Goal: Task Accomplishment & Management: Use online tool/utility

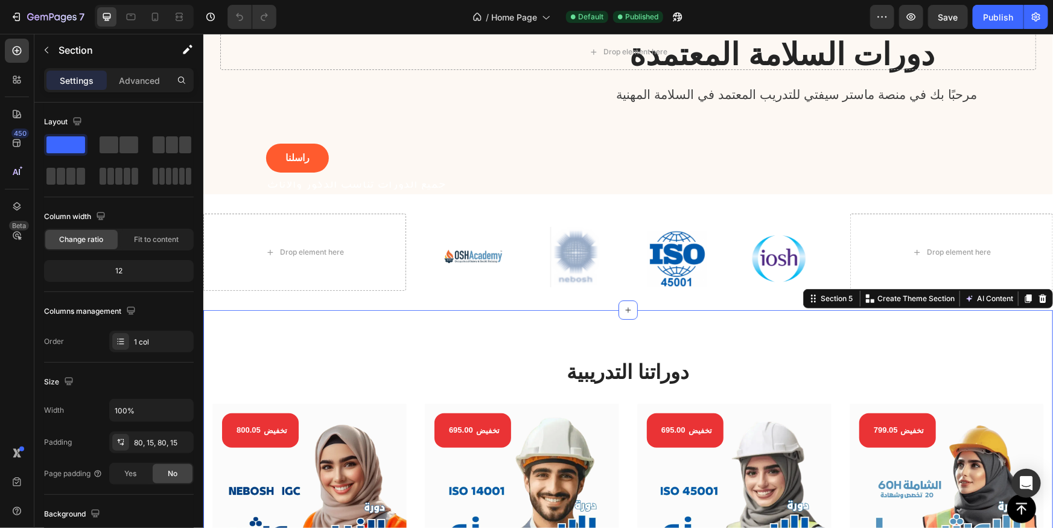
scroll to position [109, 0]
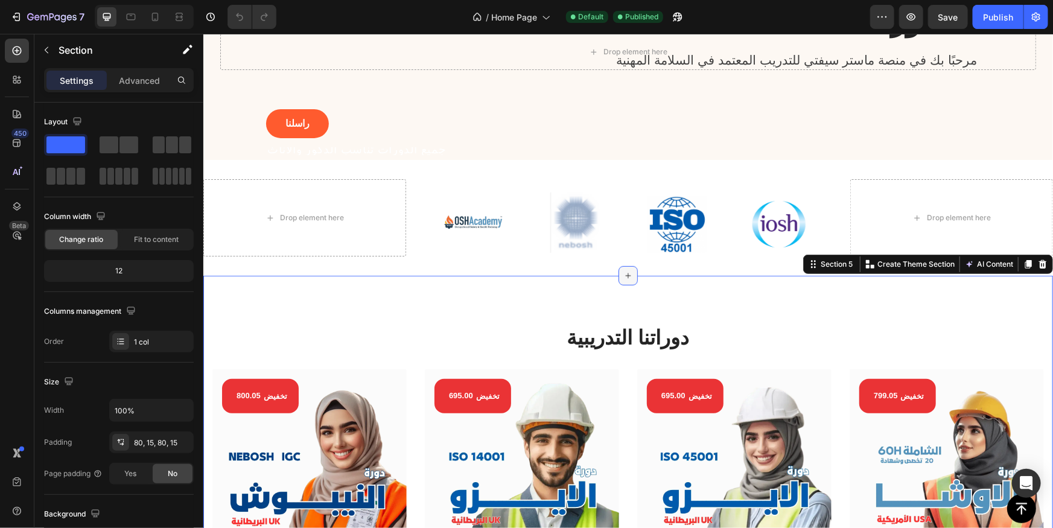
click at [625, 277] on icon at bounding box center [628, 275] width 10 height 10
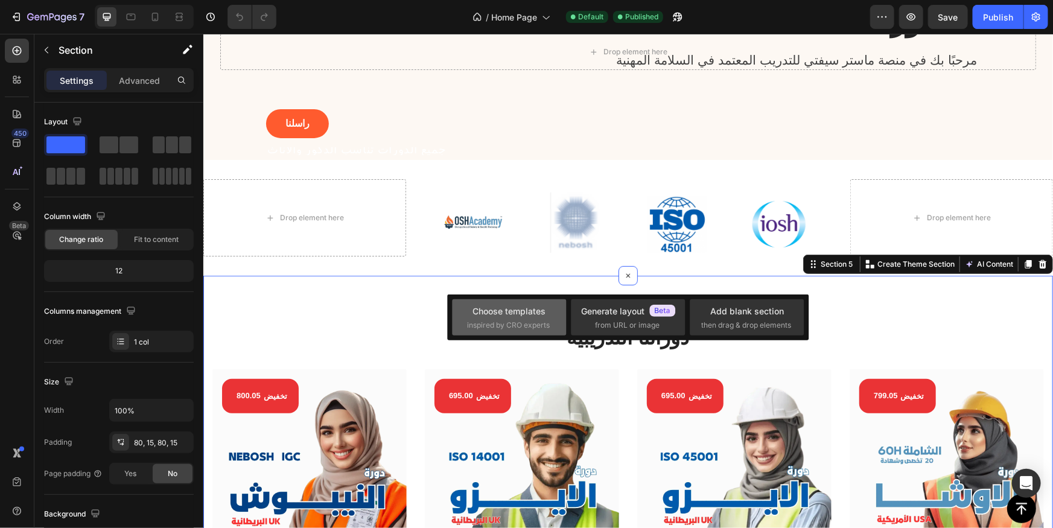
click at [526, 317] on div "Choose templates" at bounding box center [509, 311] width 73 height 13
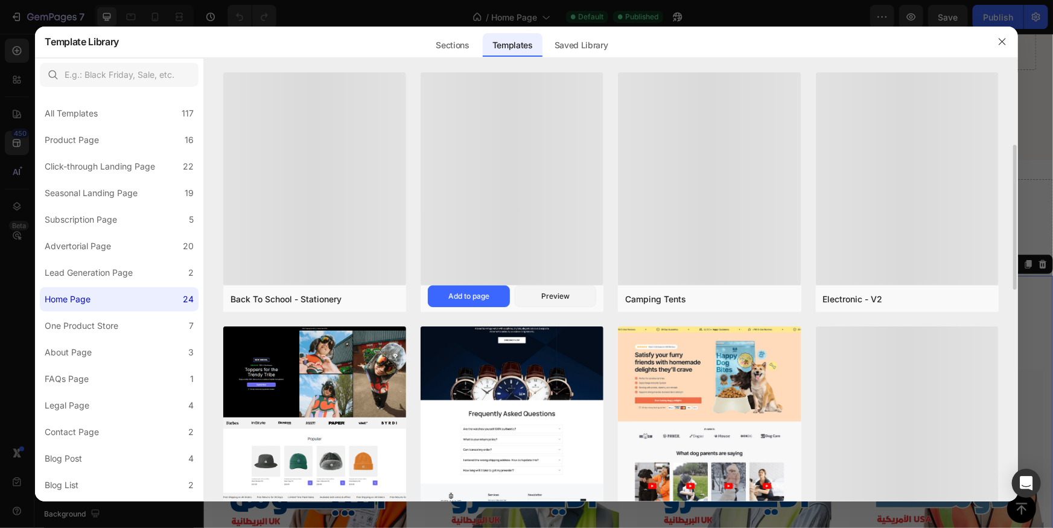
scroll to position [54, 0]
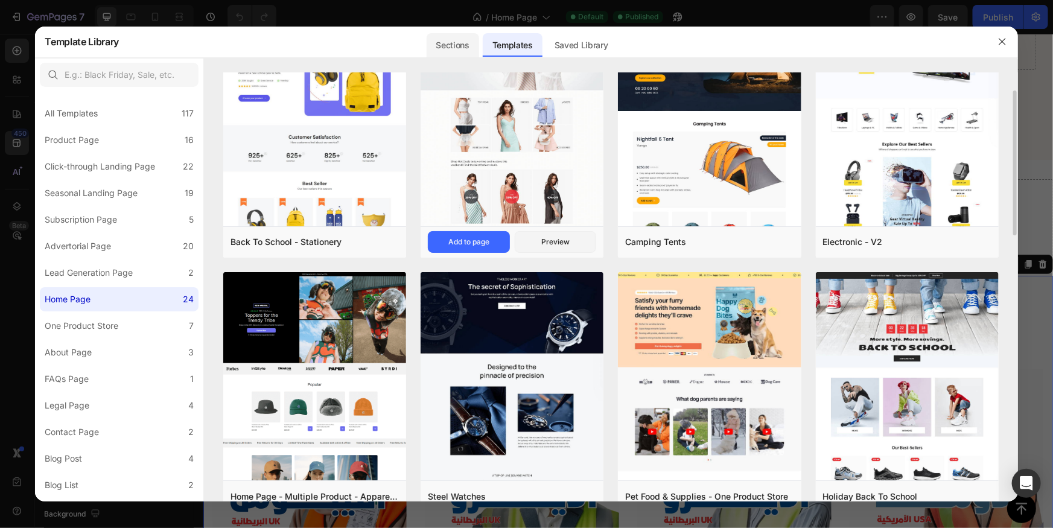
click at [456, 51] on div "Sections" at bounding box center [453, 45] width 53 height 24
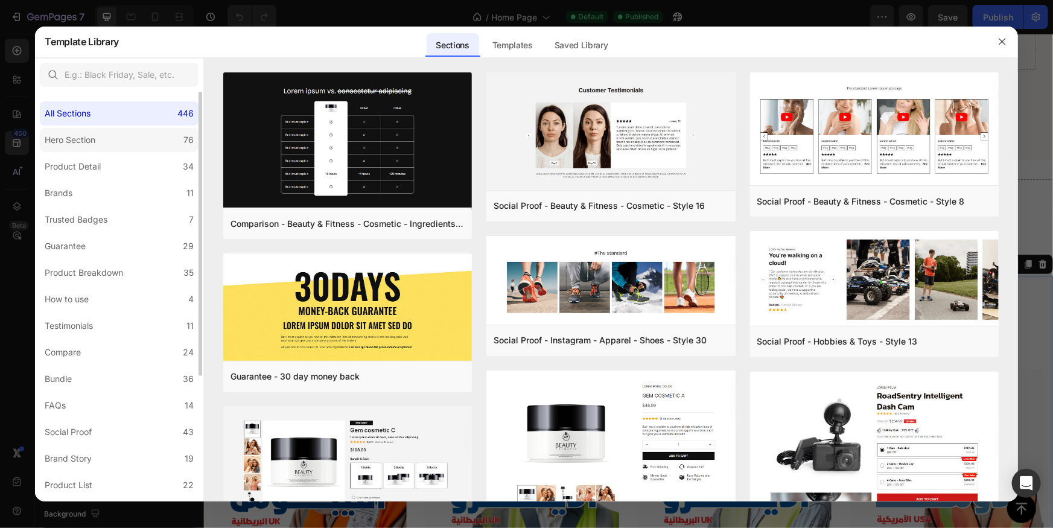
click at [98, 139] on div "Hero Section" at bounding box center [73, 140] width 56 height 14
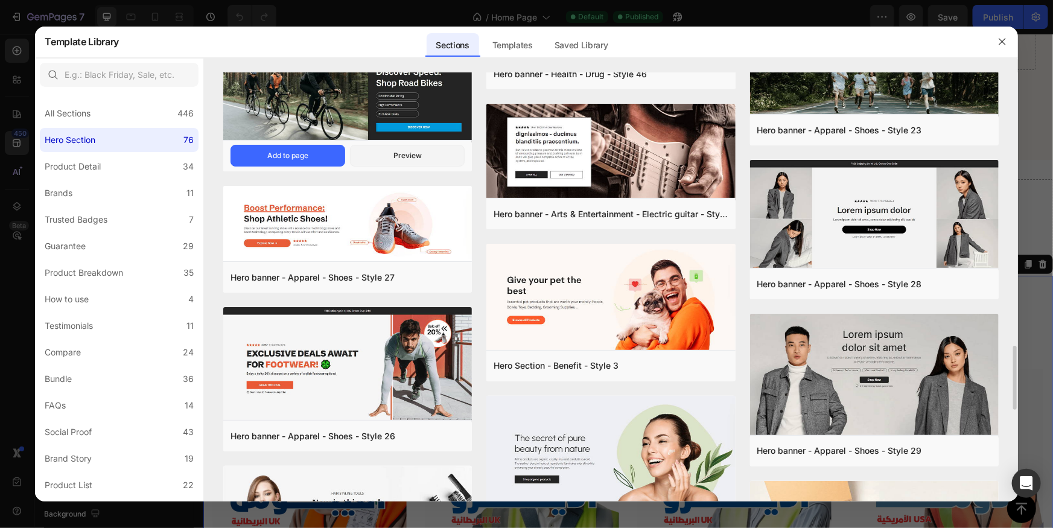
scroll to position [1458, 0]
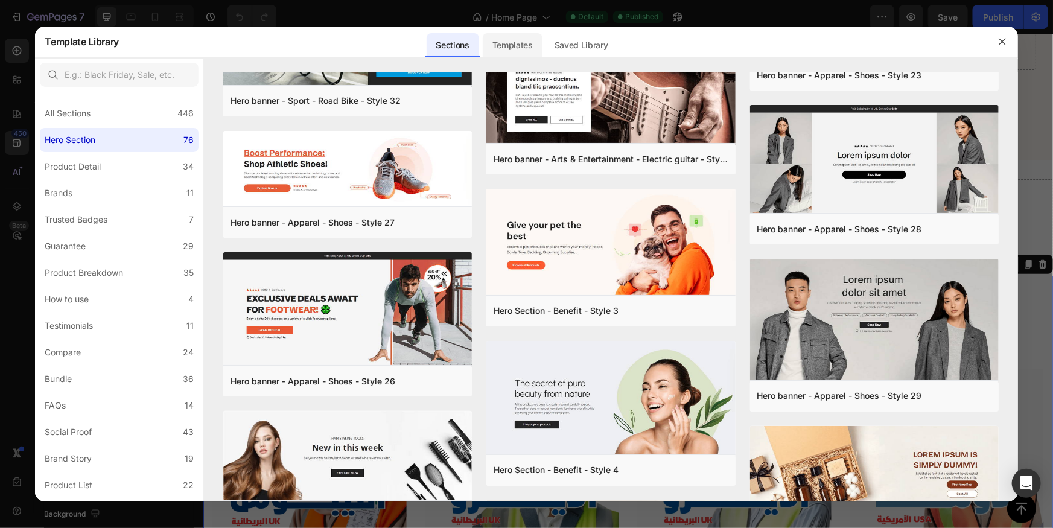
click at [515, 45] on div "Templates" at bounding box center [513, 45] width 60 height 24
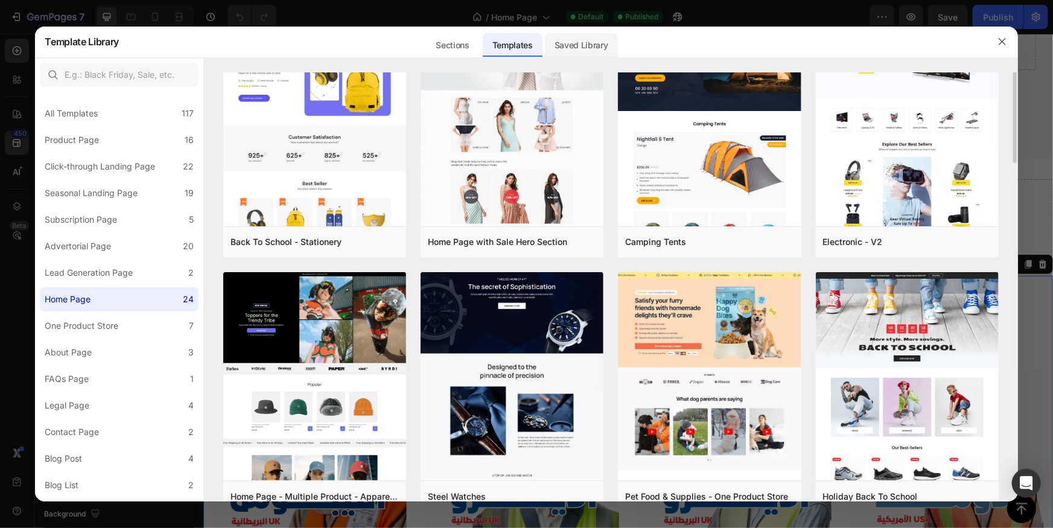
scroll to position [0, 0]
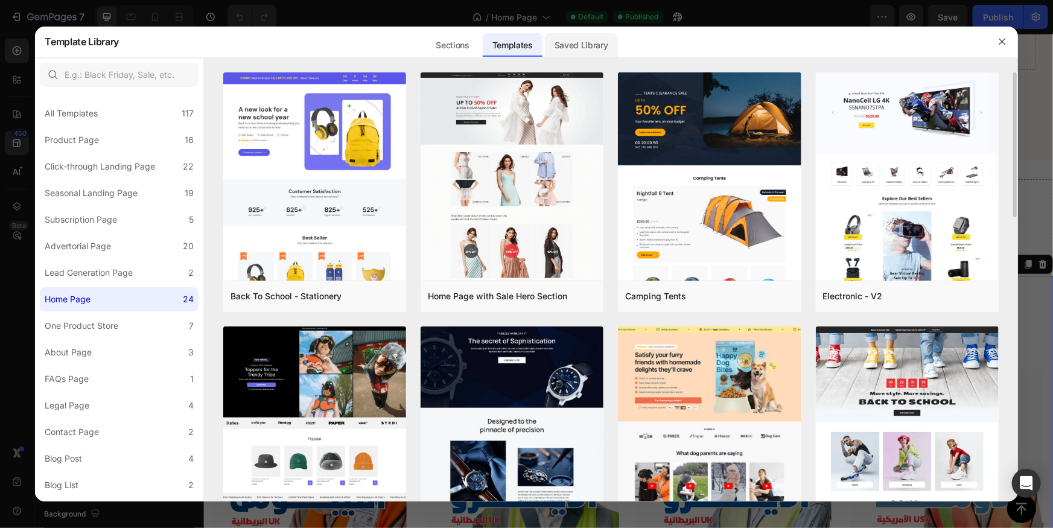
click at [592, 54] on div "Saved Library" at bounding box center [581, 45] width 73 height 24
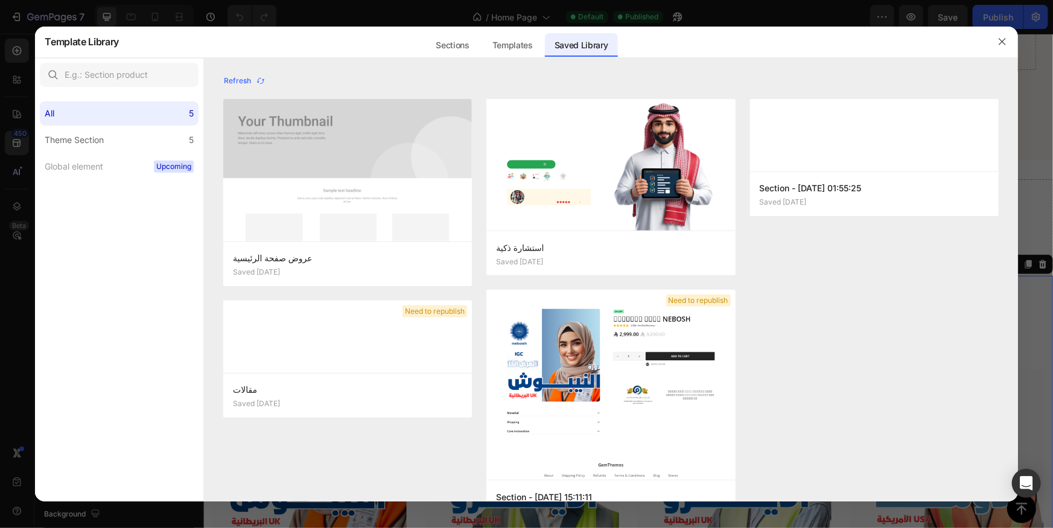
scroll to position [963, 0]
click at [1006, 42] on icon "button" at bounding box center [1003, 42] width 10 height 10
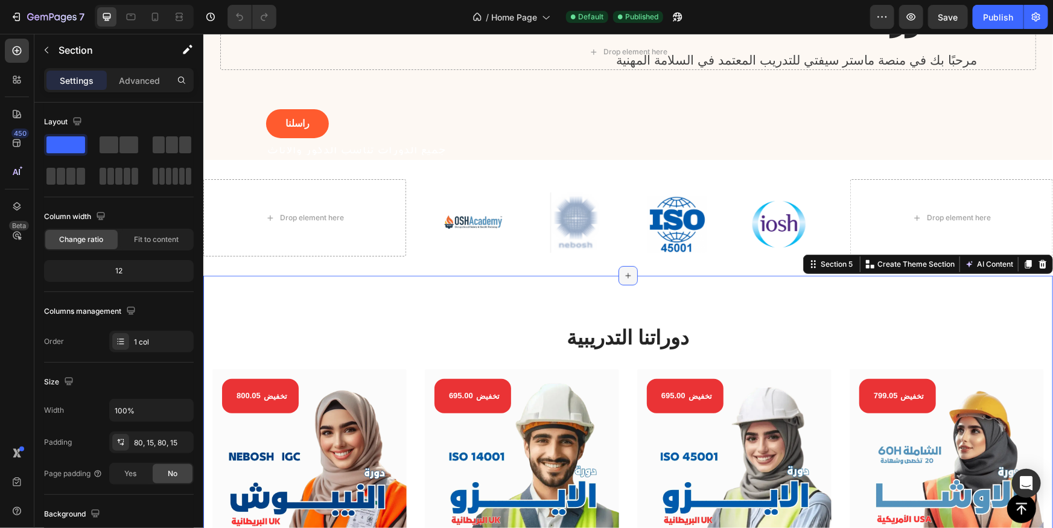
click at [625, 276] on icon at bounding box center [628, 275] width 10 height 10
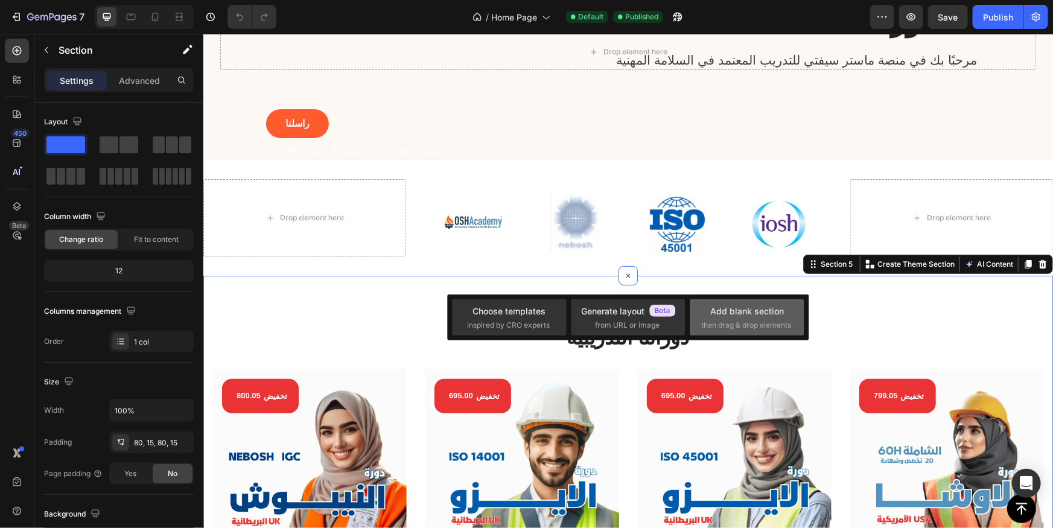
click at [728, 308] on div "Add blank section" at bounding box center [747, 311] width 74 height 13
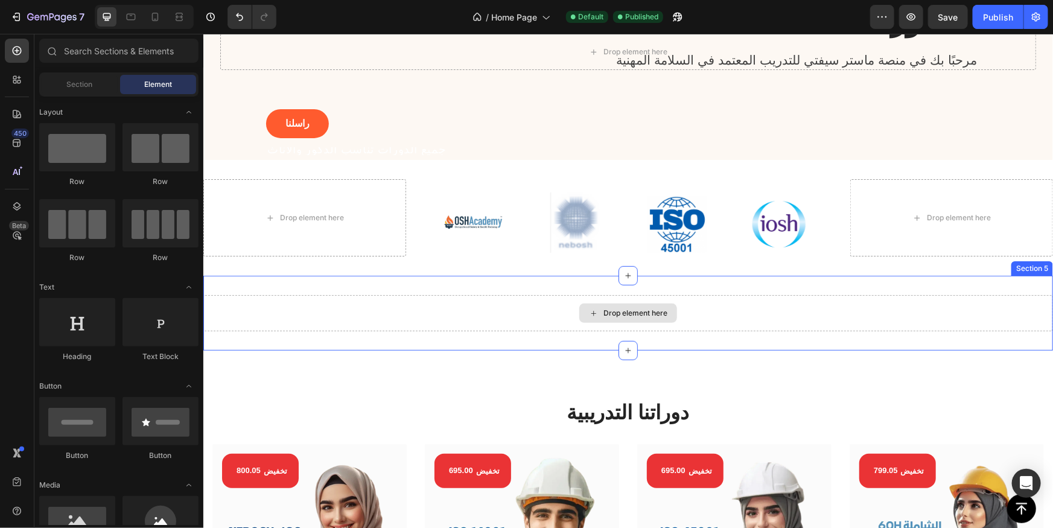
click at [622, 313] on div "Drop element here" at bounding box center [635, 313] width 64 height 10
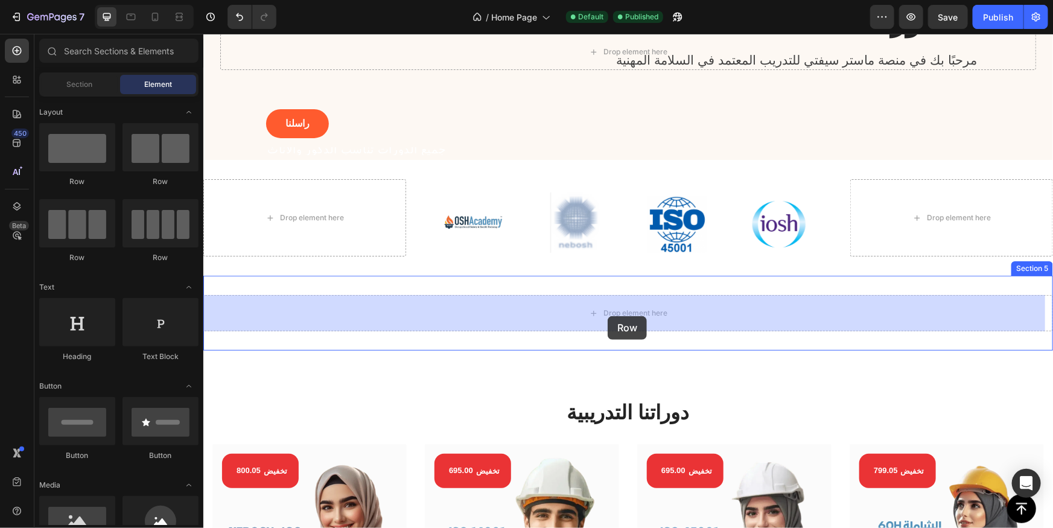
drag, startPoint x: 298, startPoint y: 196, endPoint x: 607, endPoint y: 315, distance: 331.8
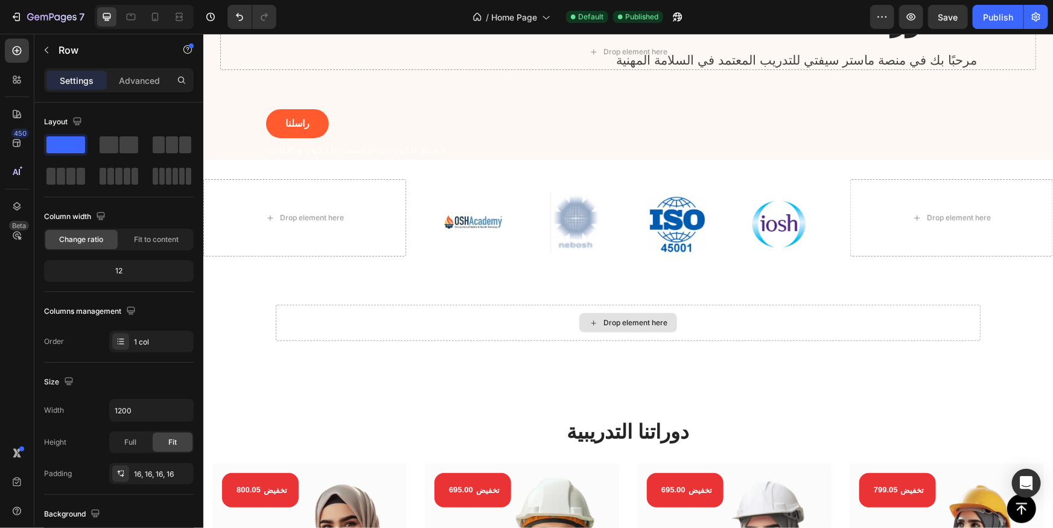
click at [603, 315] on div "Drop element here" at bounding box center [628, 322] width 98 height 19
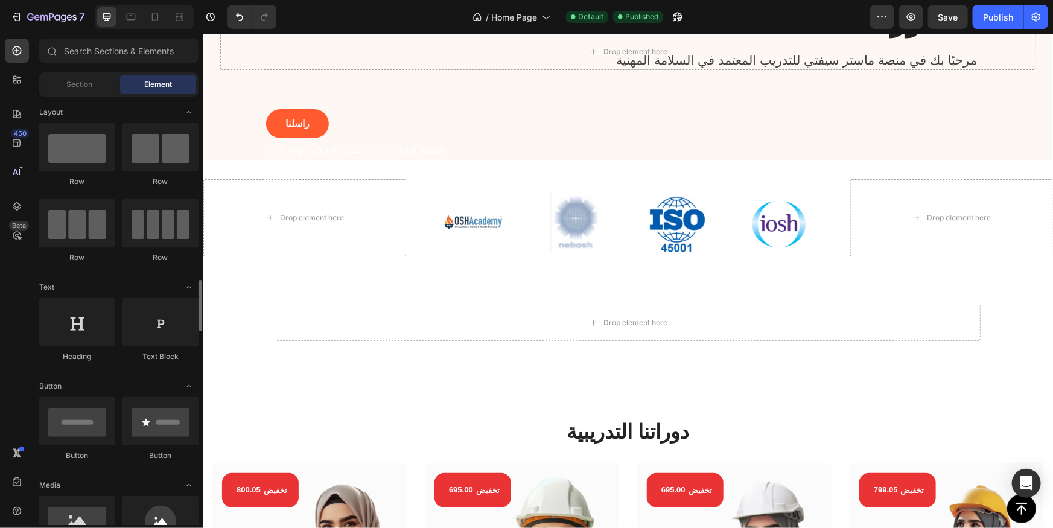
scroll to position [164, 0]
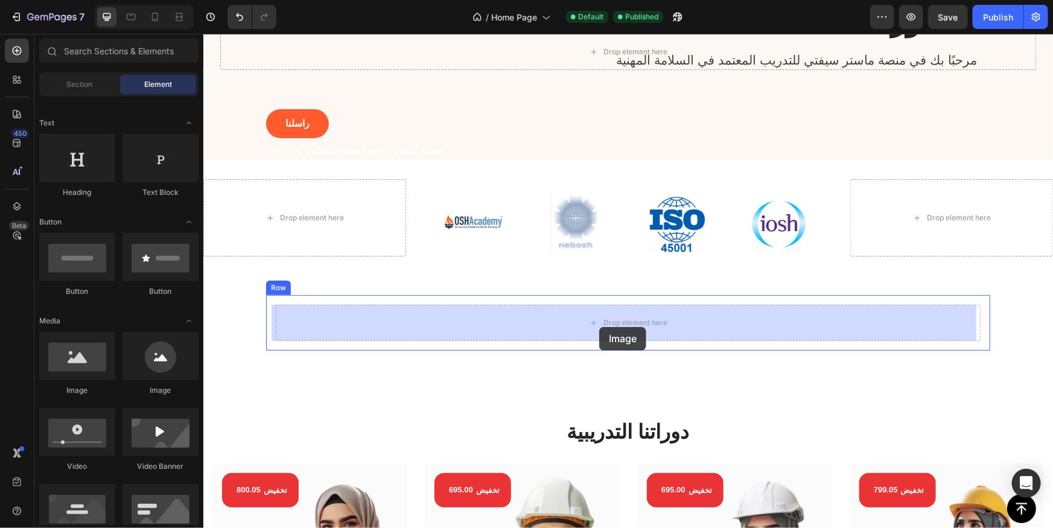
drag, startPoint x: 289, startPoint y: 388, endPoint x: 599, endPoint y: 326, distance: 315.6
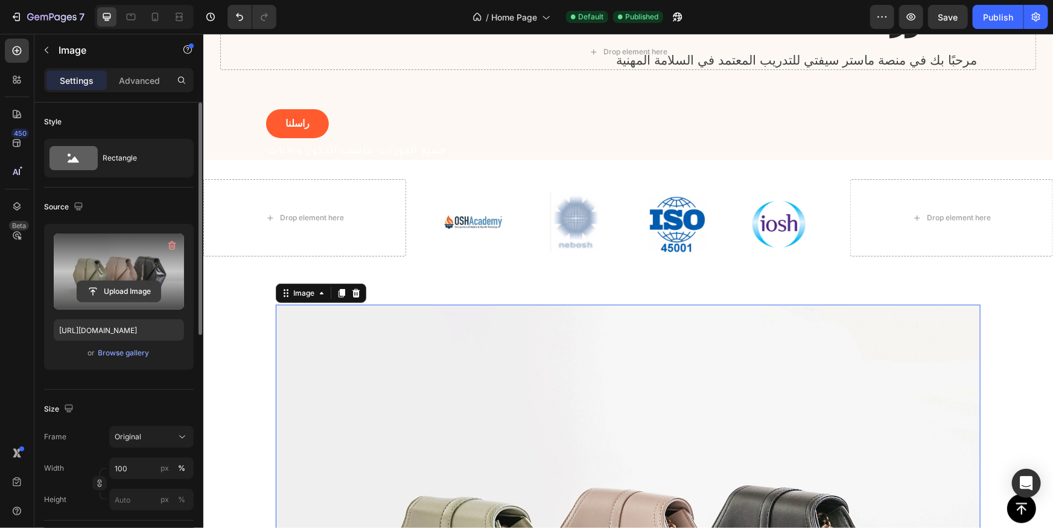
click at [115, 288] on input "file" at bounding box center [118, 291] width 83 height 21
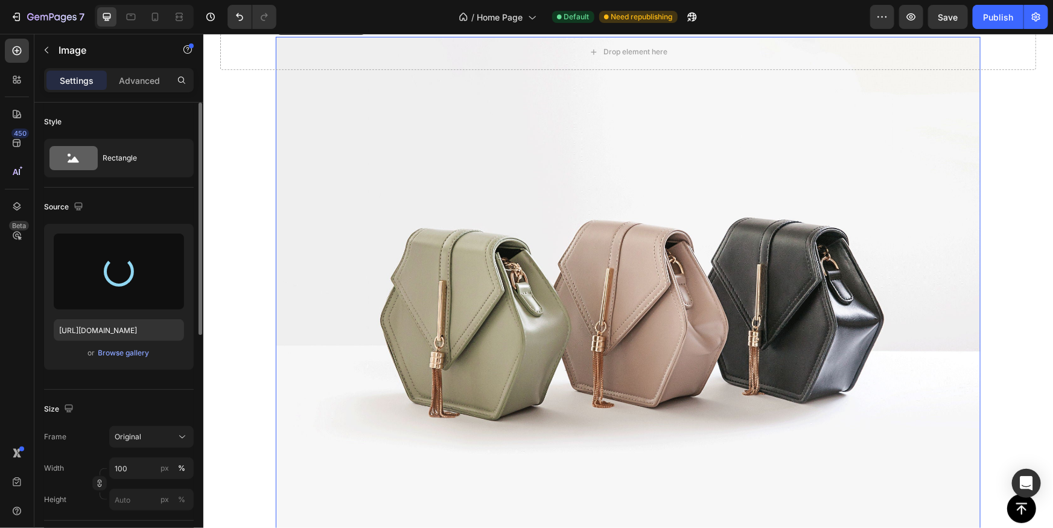
scroll to position [384, 0]
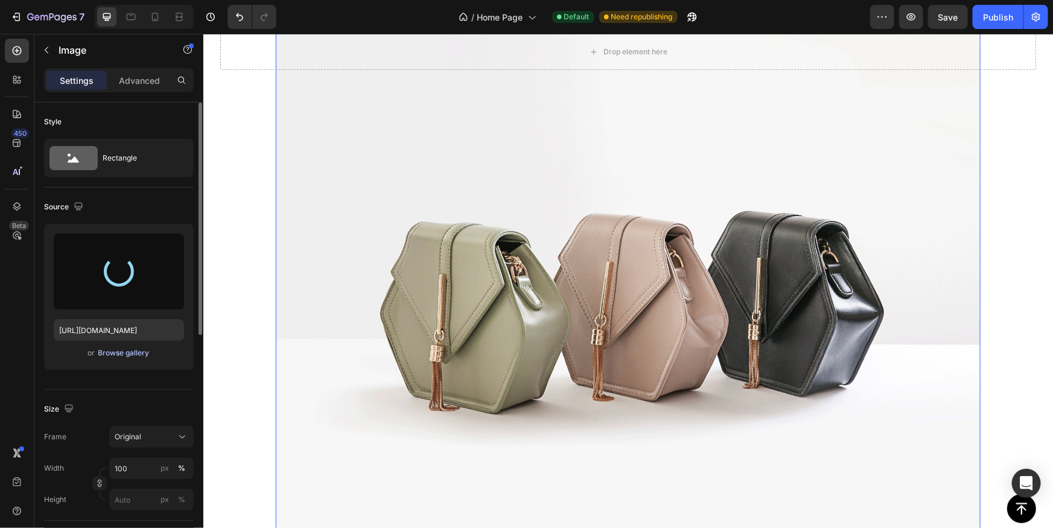
click at [138, 350] on div "Browse gallery" at bounding box center [123, 353] width 51 height 11
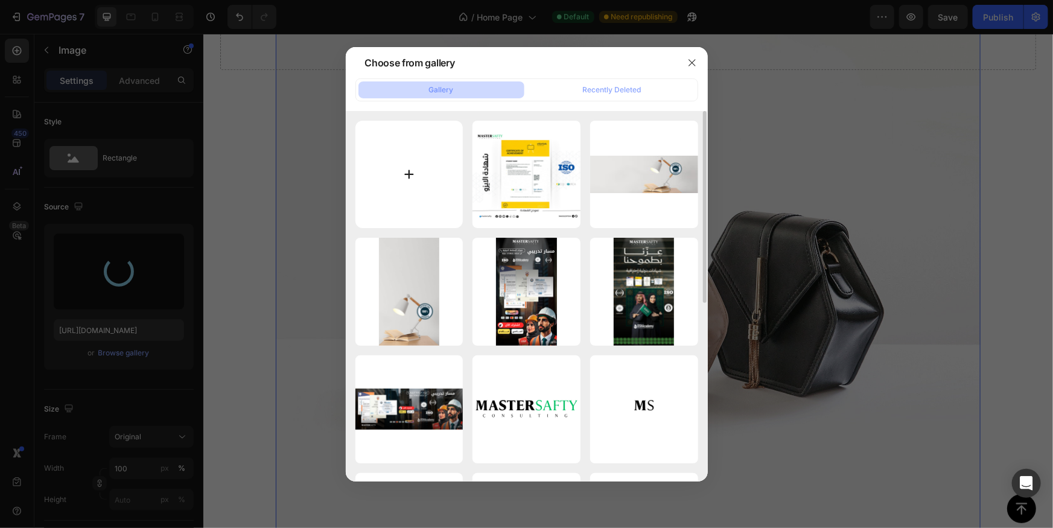
click at [406, 168] on input "file" at bounding box center [409, 175] width 108 height 108
type input "C:\fakepath\شهادات دولية إحترافية.png"
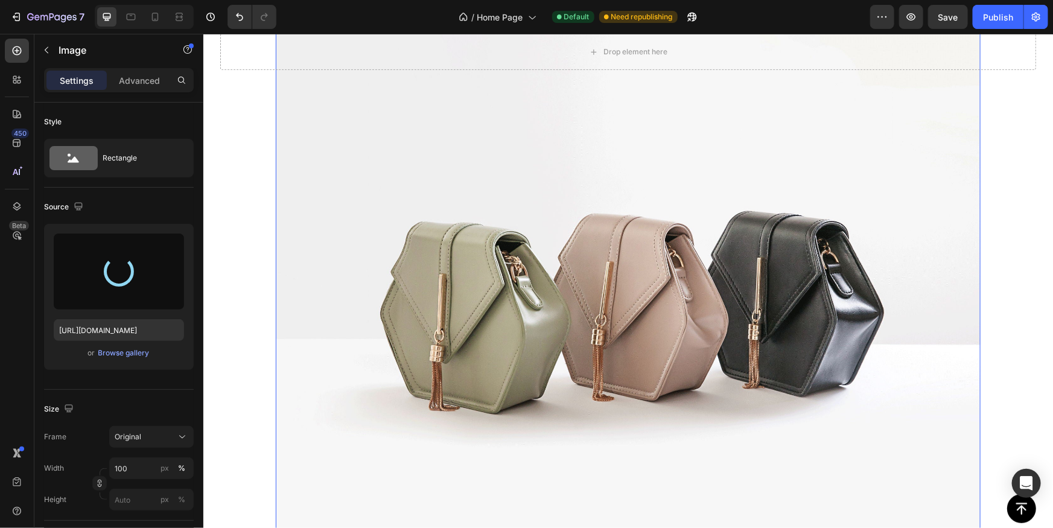
type input "https://cdn.shopify.com/s/files/1/0714/7847/7019/files/gempages_559844796739355…"
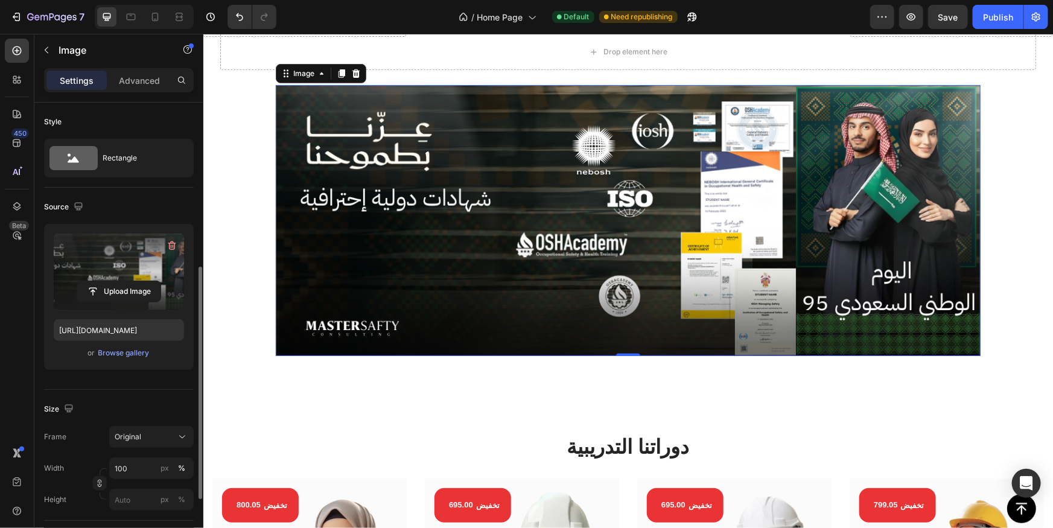
scroll to position [109, 0]
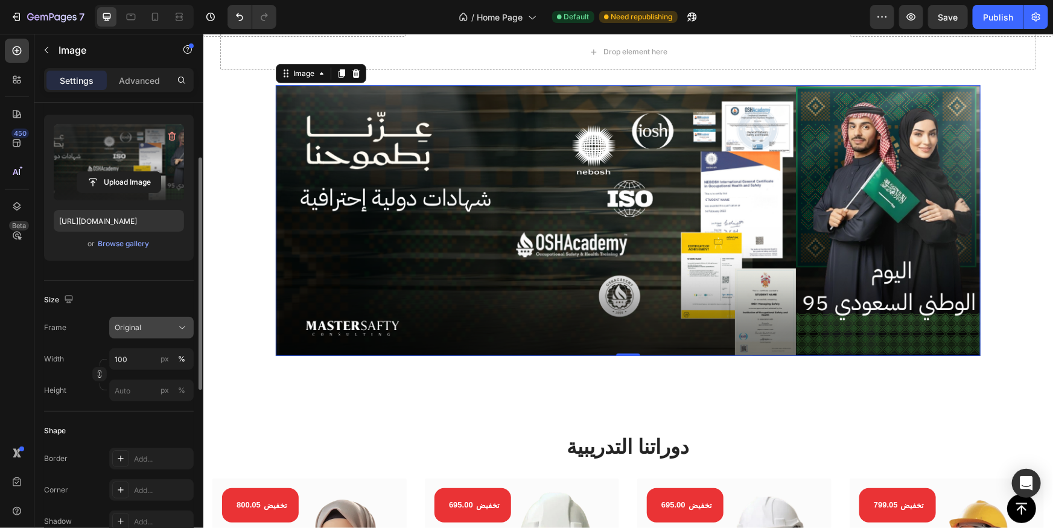
click at [163, 326] on div "Original" at bounding box center [144, 327] width 59 height 11
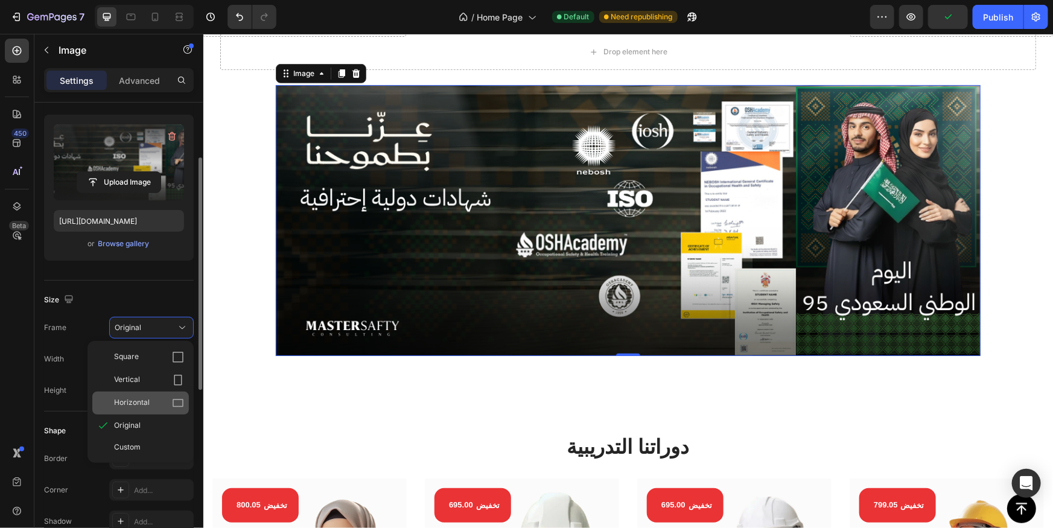
click at [163, 397] on div "Horizontal" at bounding box center [149, 403] width 70 height 12
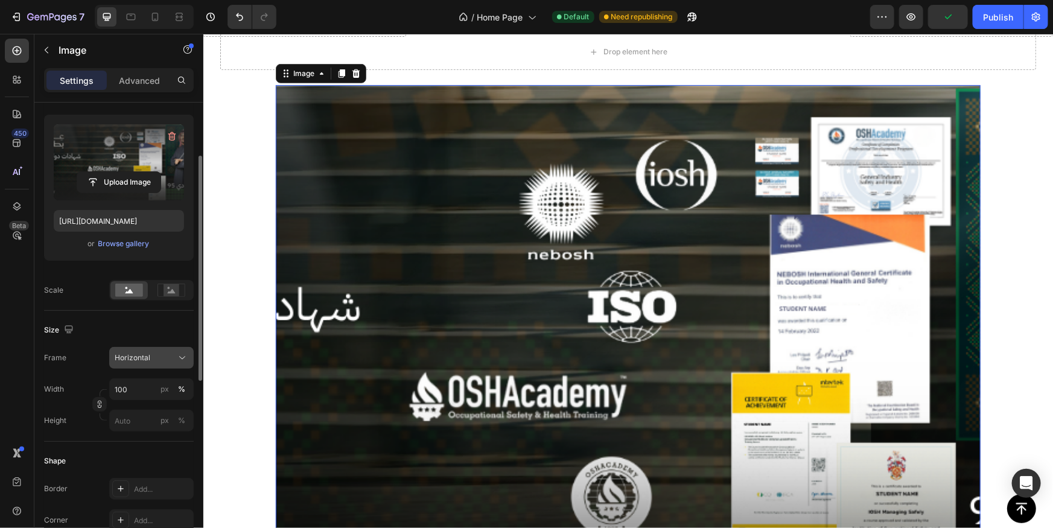
click at [151, 356] on div "Horizontal" at bounding box center [144, 357] width 59 height 11
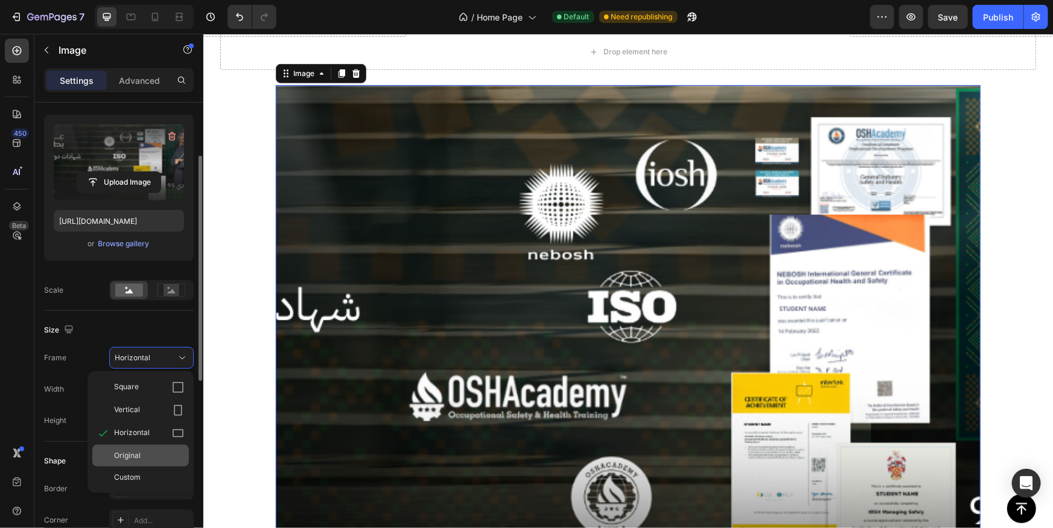
click at [147, 460] on div "Original" at bounding box center [140, 456] width 97 height 22
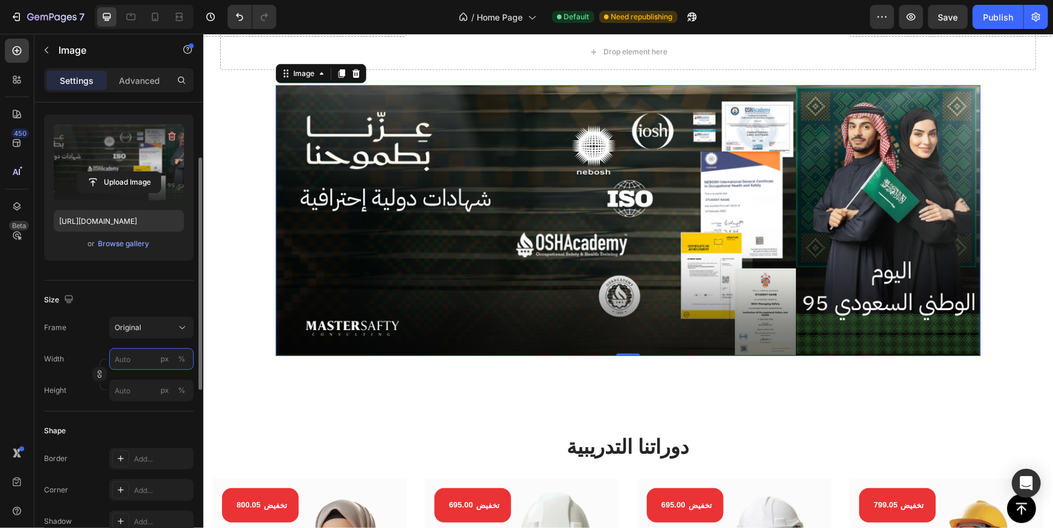
click at [140, 360] on input "px %" at bounding box center [151, 359] width 84 height 22
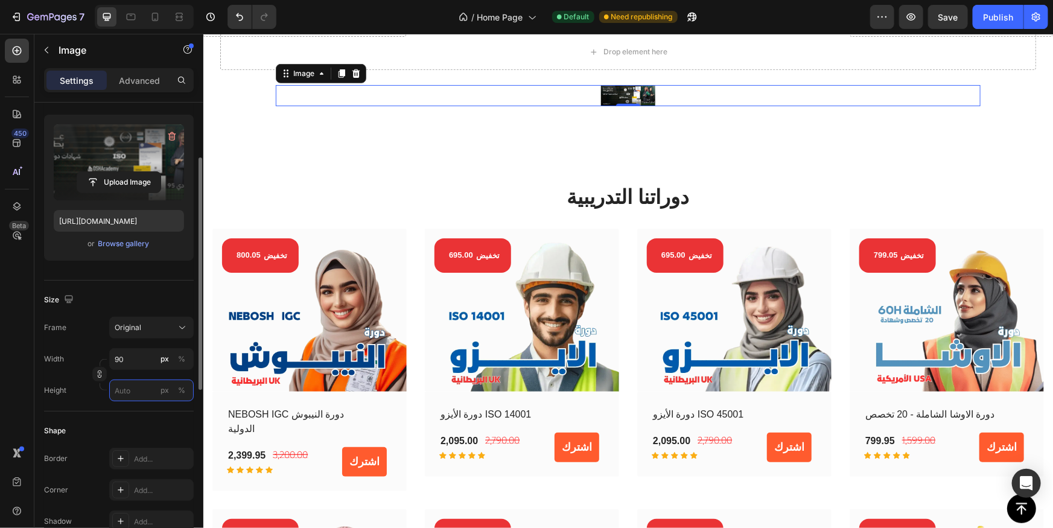
click at [131, 384] on input "px %" at bounding box center [151, 391] width 84 height 22
click at [136, 358] on input "90" at bounding box center [151, 359] width 84 height 22
click at [138, 356] on input "90" at bounding box center [151, 359] width 84 height 22
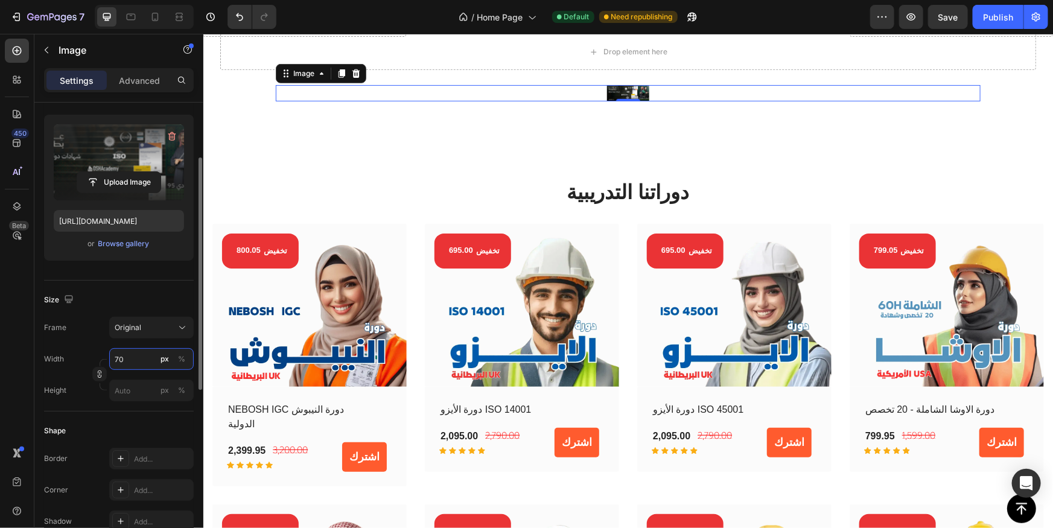
type input "7"
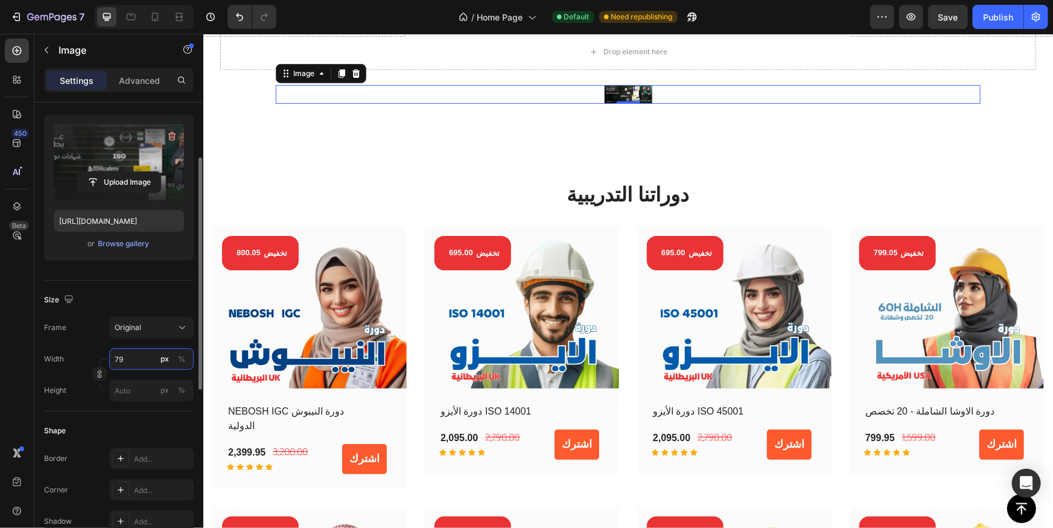
type input "7"
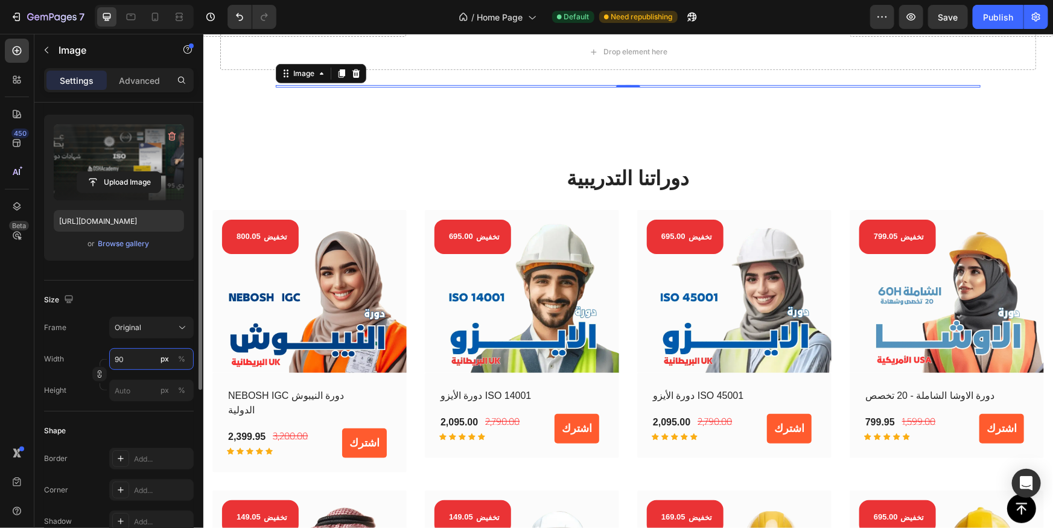
type input "900"
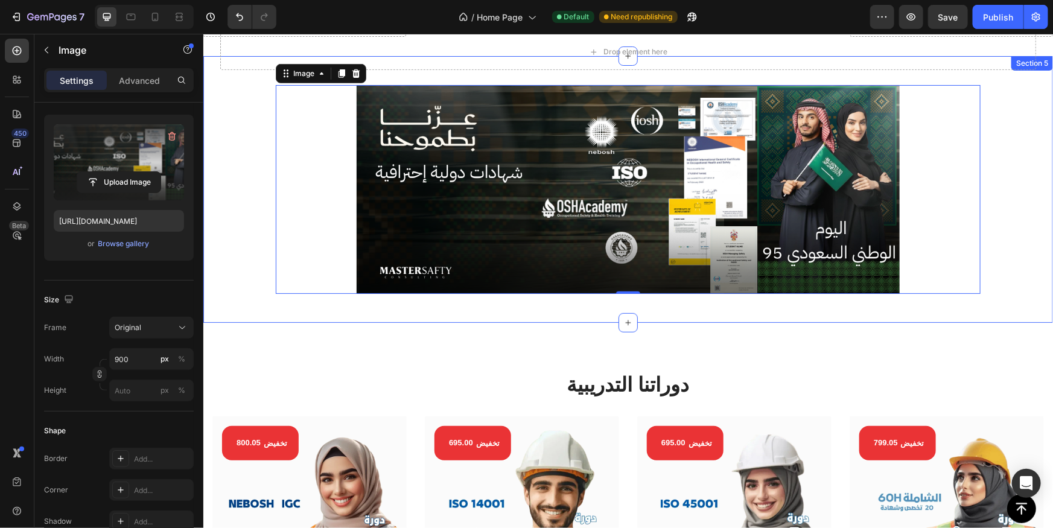
click at [780, 310] on div "Image 0 Row Section 5" at bounding box center [628, 189] width 850 height 267
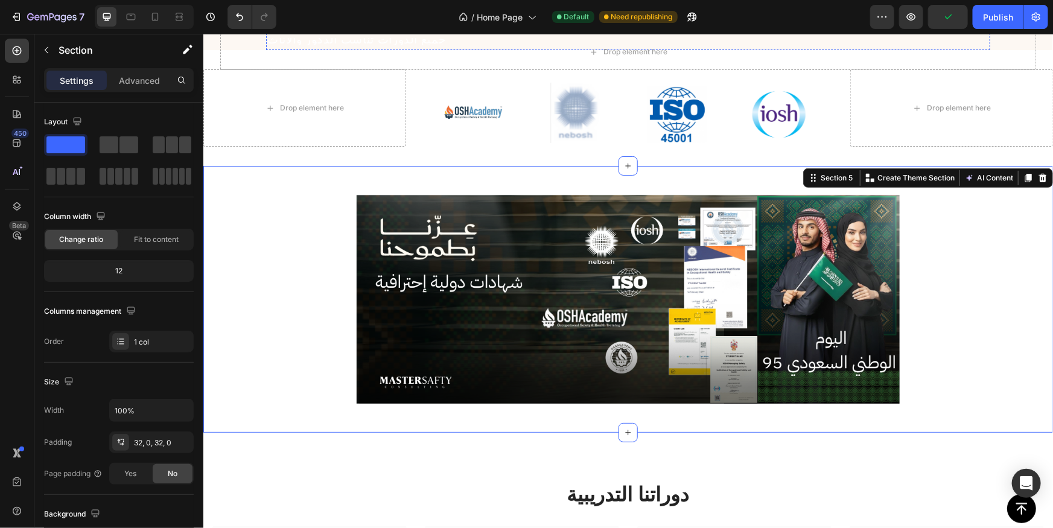
scroll to position [274, 0]
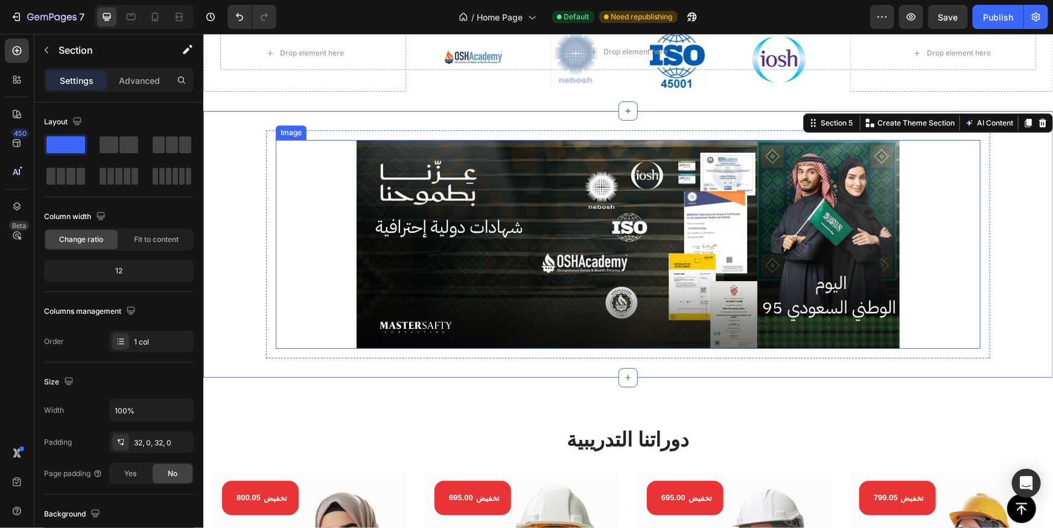
click at [635, 268] on img at bounding box center [627, 243] width 543 height 209
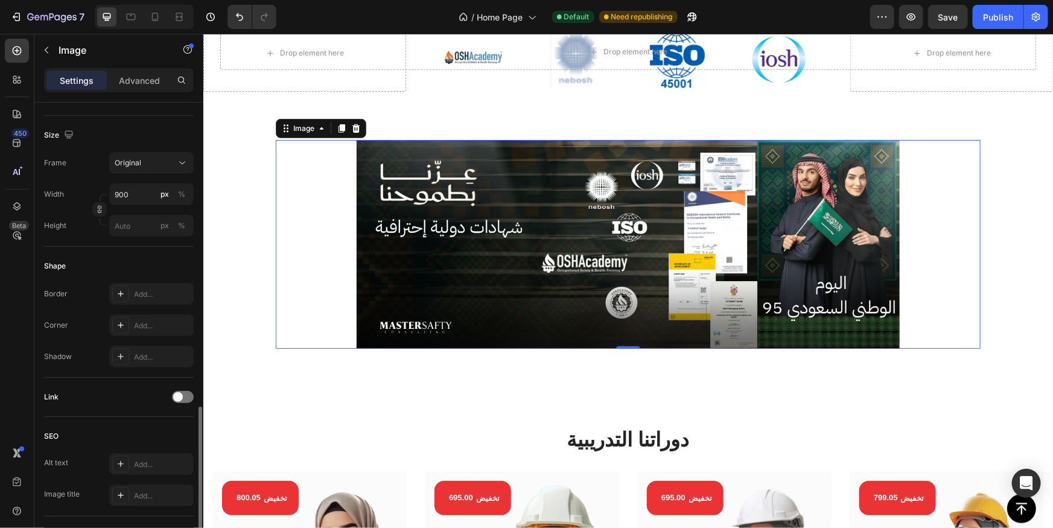
scroll to position [384, 0]
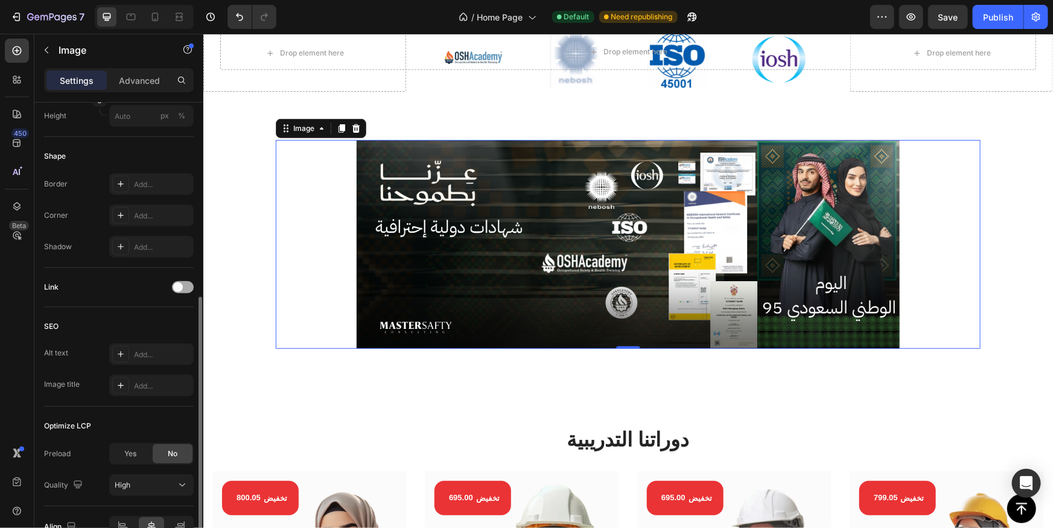
click at [188, 287] on div at bounding box center [183, 287] width 22 height 12
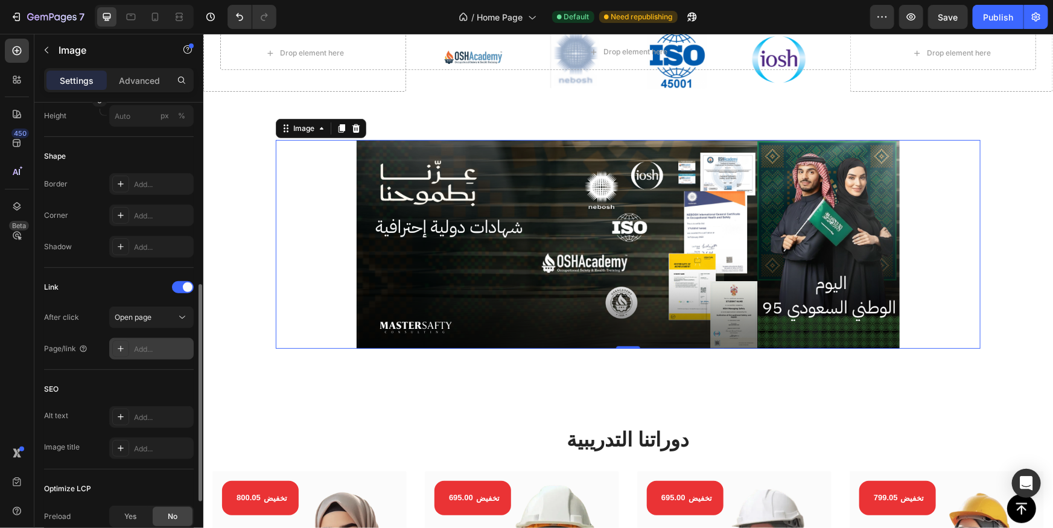
click at [115, 344] on div at bounding box center [120, 348] width 17 height 17
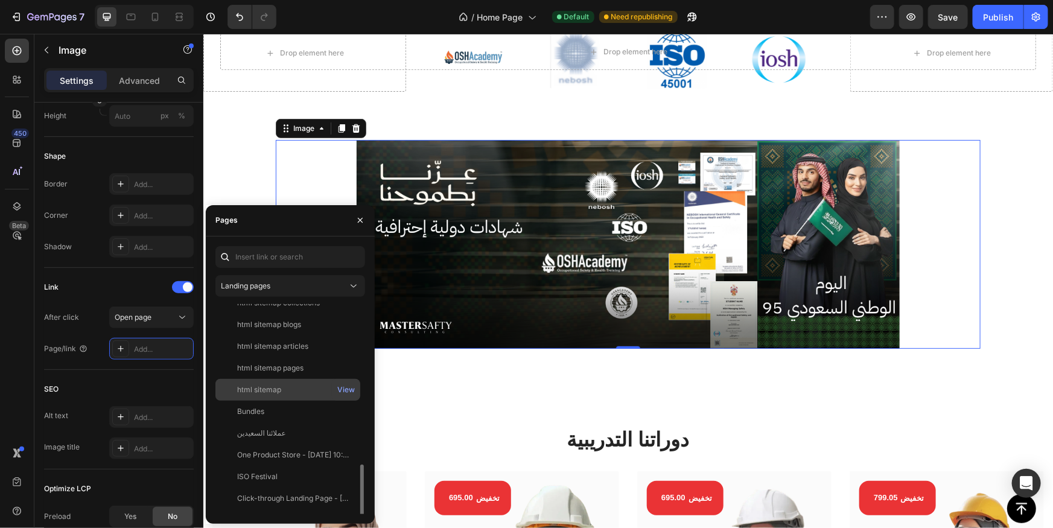
scroll to position [219, 0]
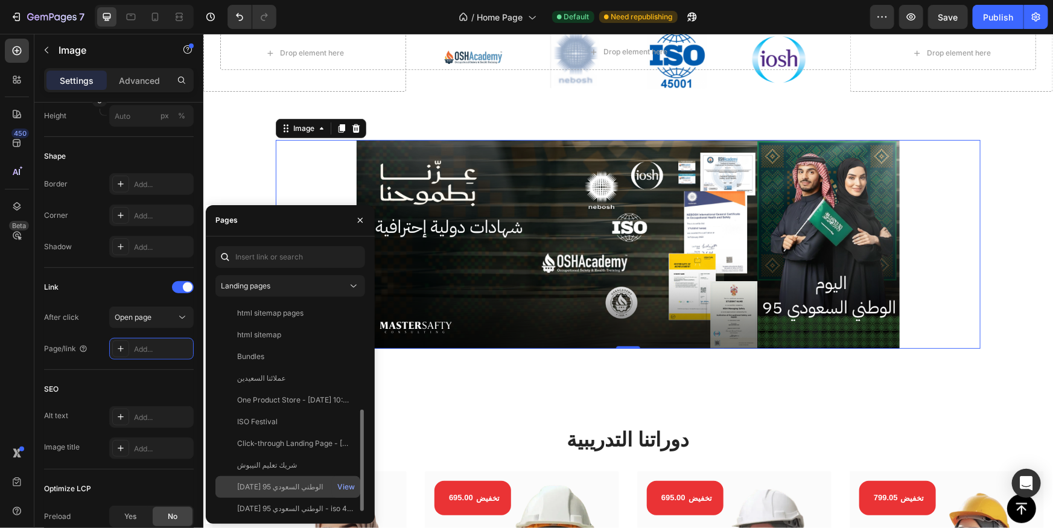
click at [301, 488] on div "اليوم الوطني السعودي 95" at bounding box center [287, 487] width 135 height 11
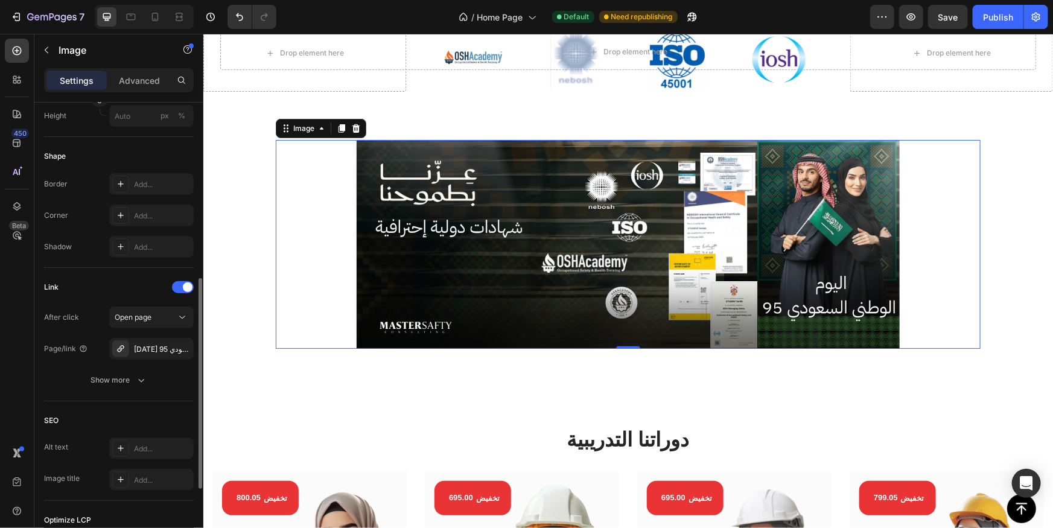
click at [193, 363] on div "After click Open page Page/link اليوم الوطني السعودي 95 Show more" at bounding box center [119, 349] width 150 height 84
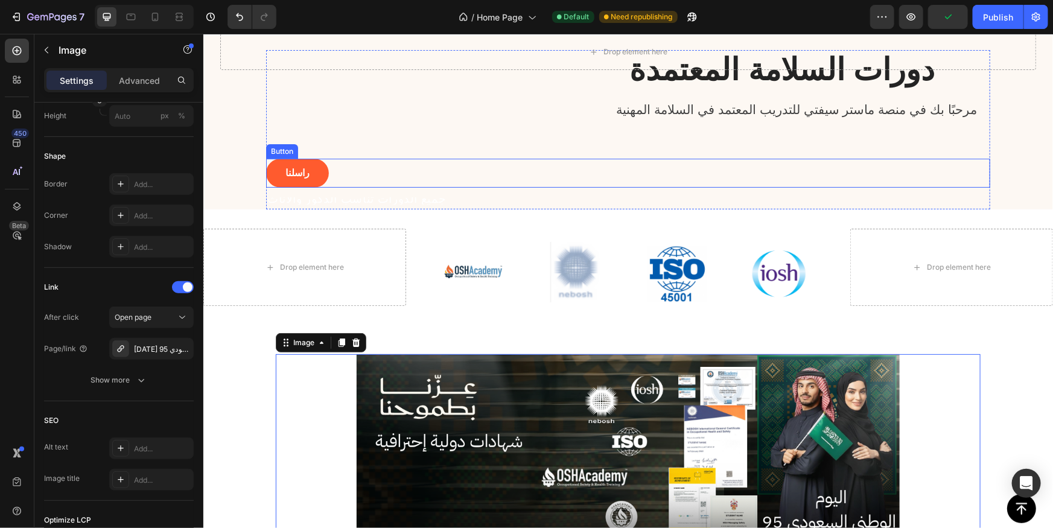
scroll to position [0, 0]
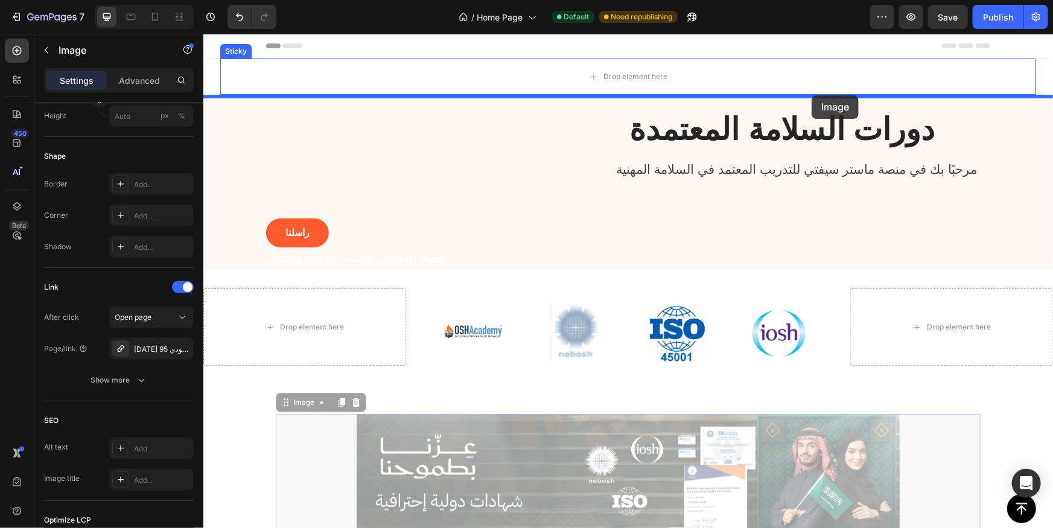
drag, startPoint x: 824, startPoint y: 439, endPoint x: 811, endPoint y: 94, distance: 344.8
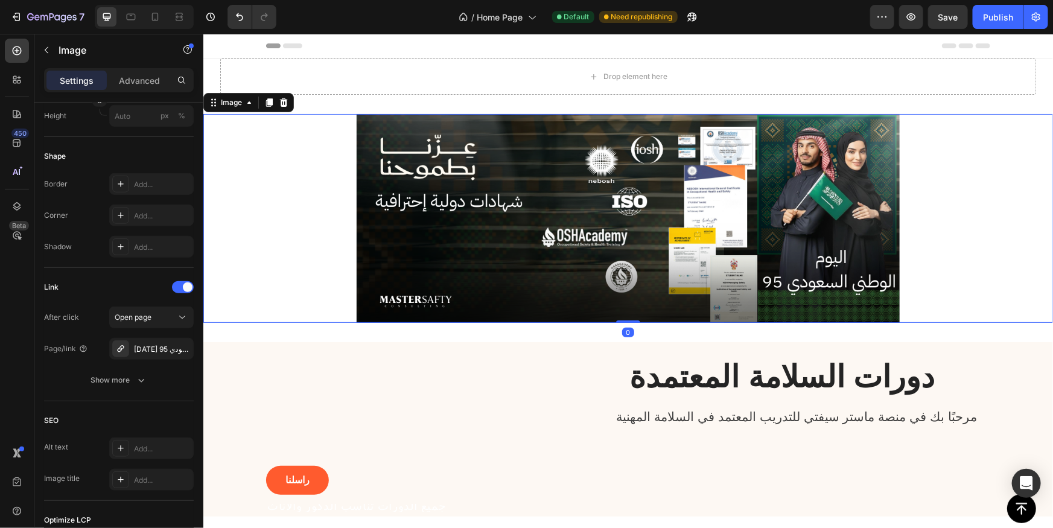
click at [964, 293] on link at bounding box center [628, 217] width 850 height 209
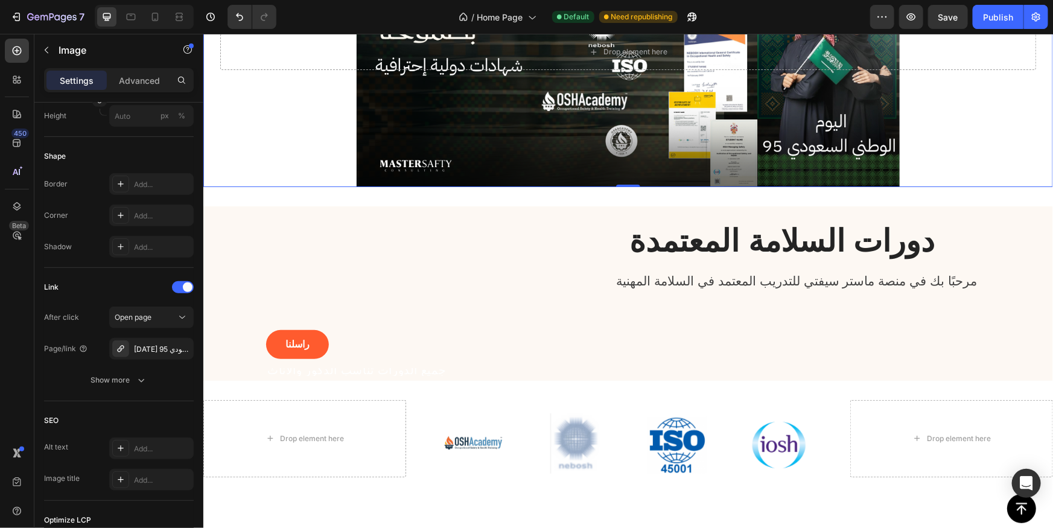
scroll to position [164, 0]
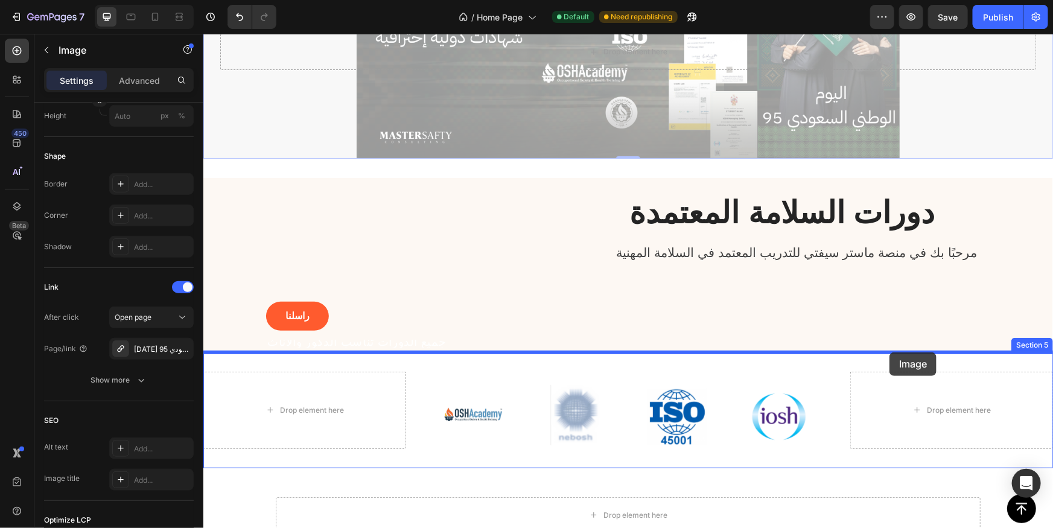
drag, startPoint x: 913, startPoint y: 129, endPoint x: 889, endPoint y: 352, distance: 224.6
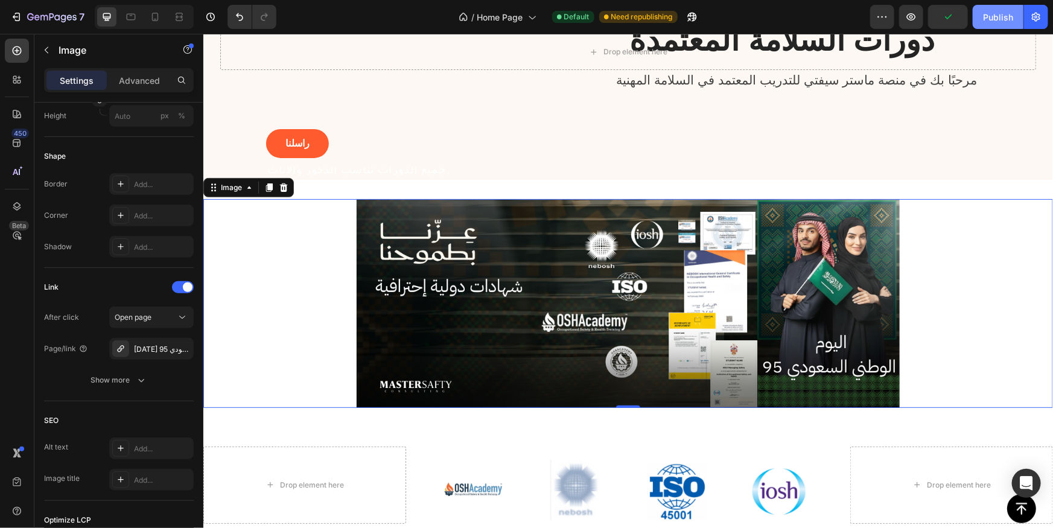
click at [1011, 11] on div "Publish" at bounding box center [998, 17] width 30 height 13
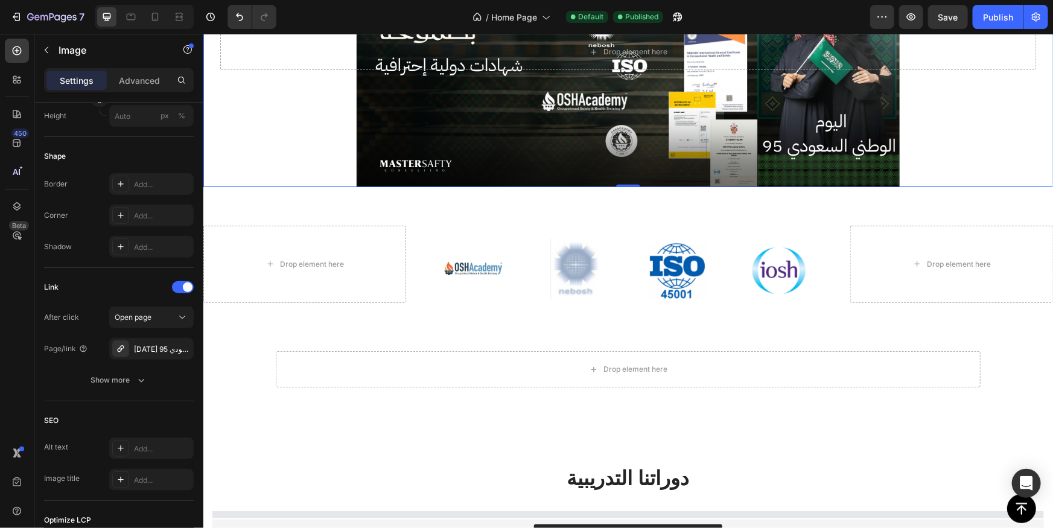
scroll to position [439, 0]
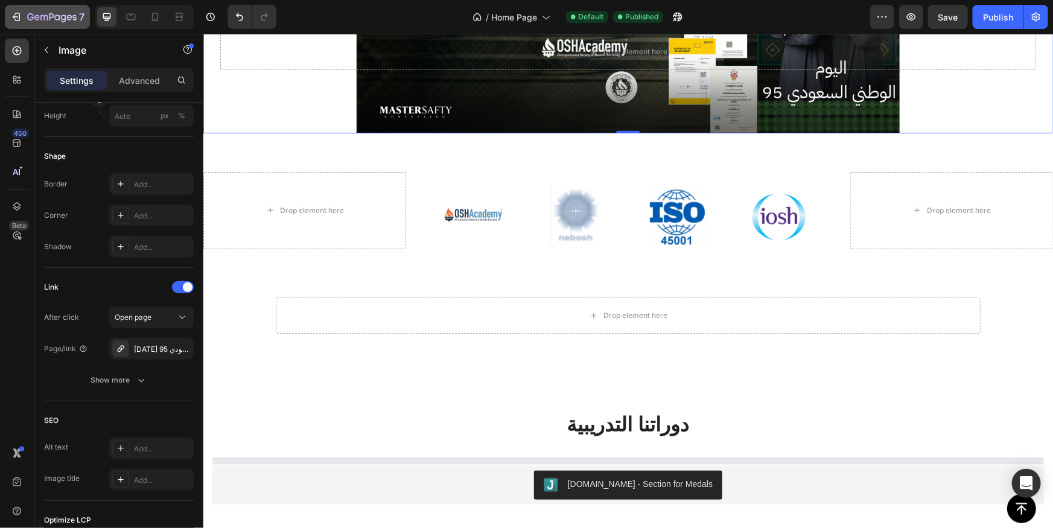
click at [54, 21] on icon "button" at bounding box center [51, 18] width 49 height 10
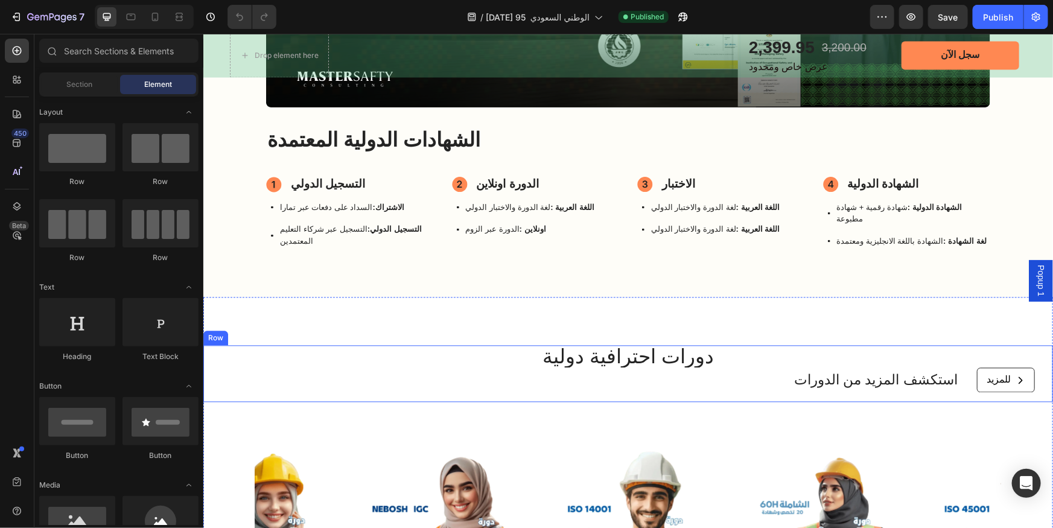
scroll to position [1261, 0]
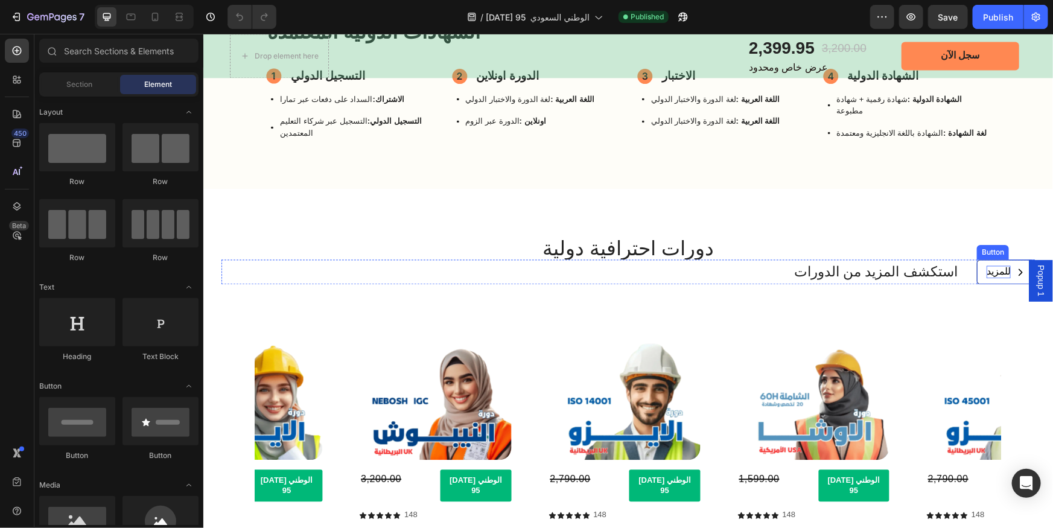
click at [994, 265] on p "للمزيد" at bounding box center [998, 271] width 24 height 13
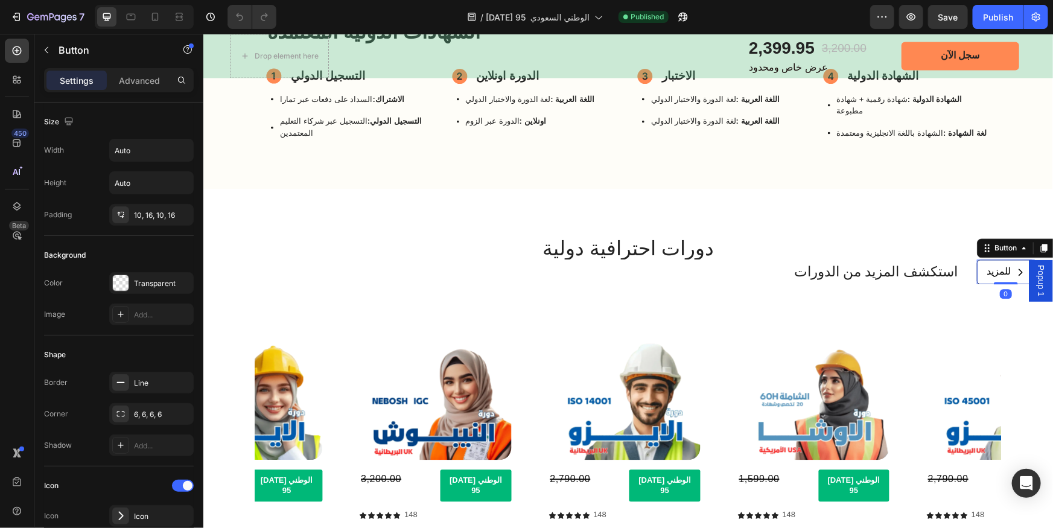
click at [1004, 265] on div "للمزيد" at bounding box center [1005, 271] width 39 height 13
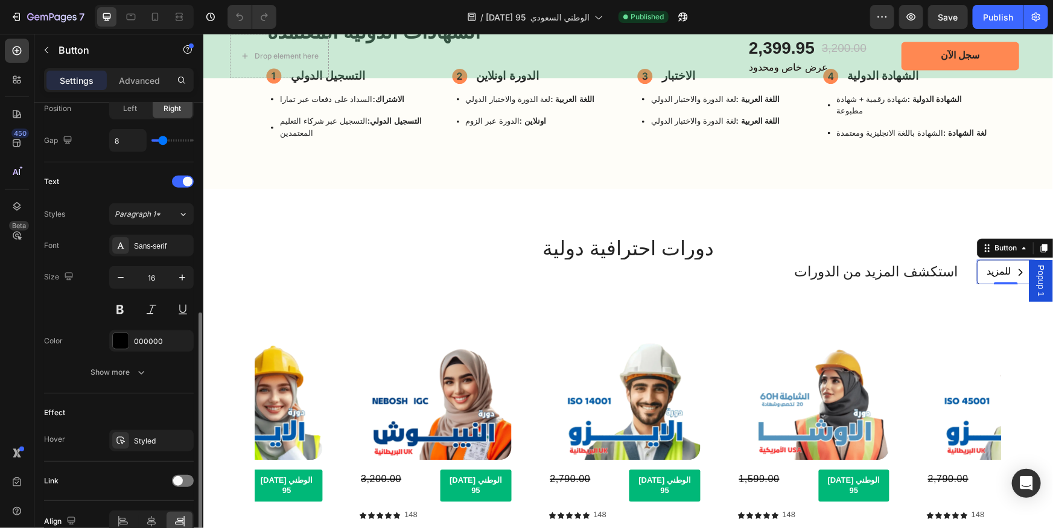
scroll to position [494, 0]
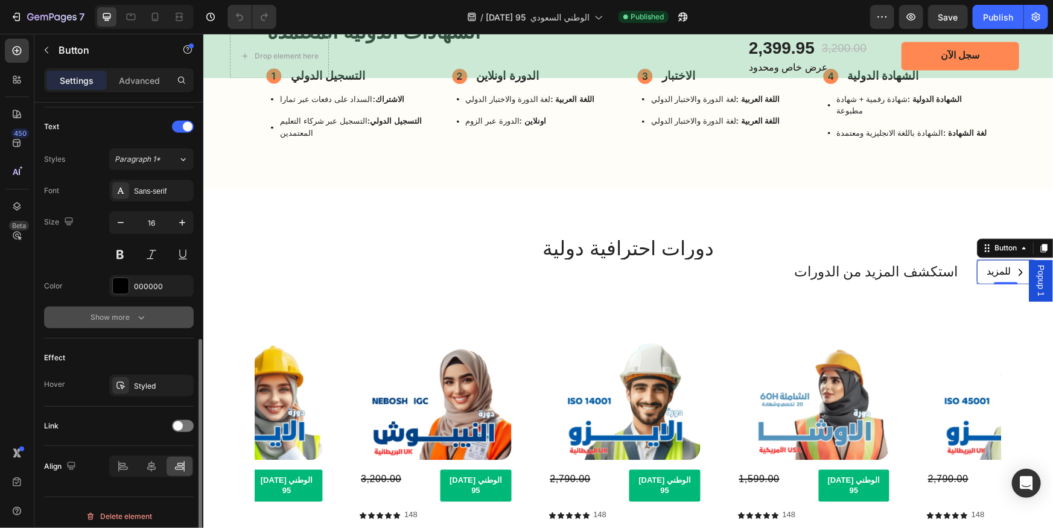
click at [135, 315] on icon "button" at bounding box center [141, 317] width 12 height 12
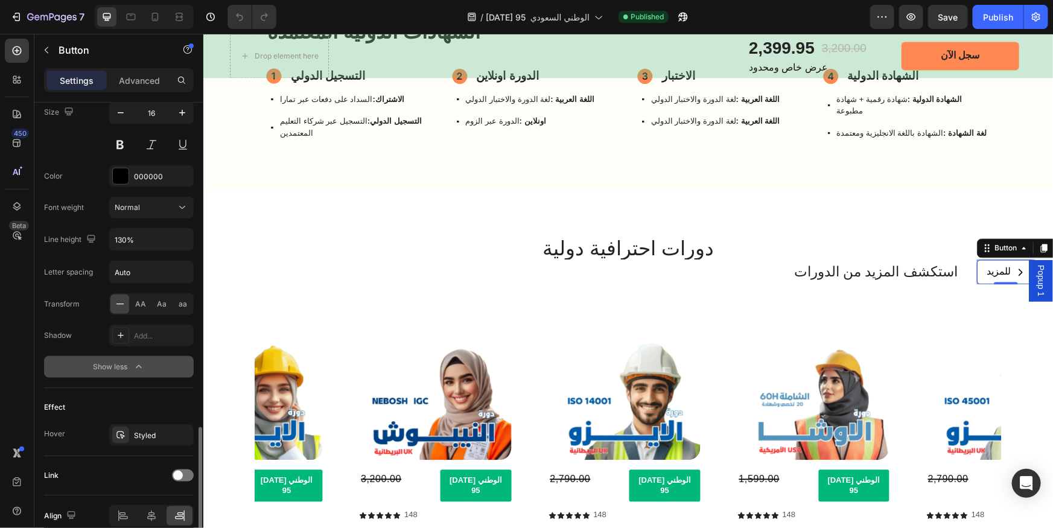
scroll to position [658, 0]
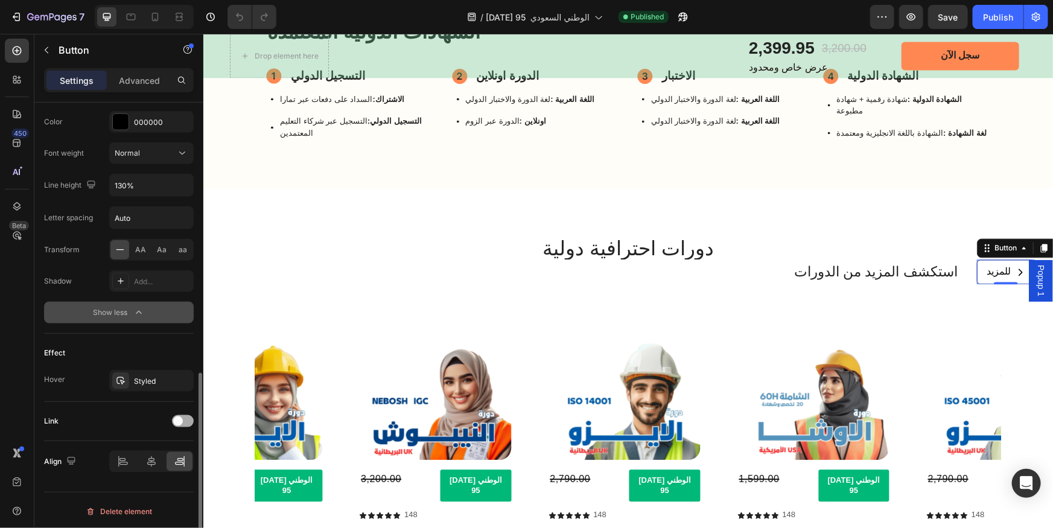
click at [181, 416] on span at bounding box center [178, 421] width 10 height 10
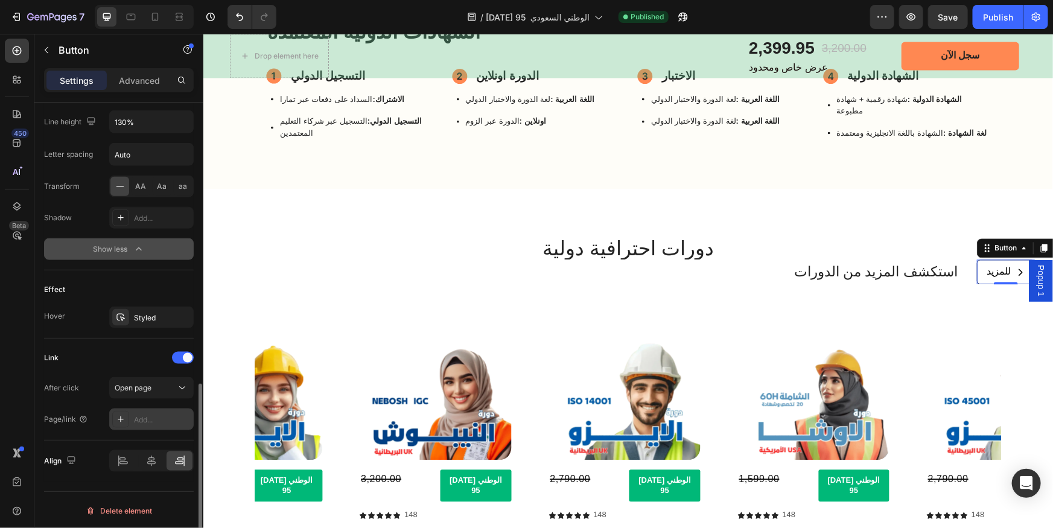
click at [147, 420] on div "Add..." at bounding box center [162, 420] width 57 height 11
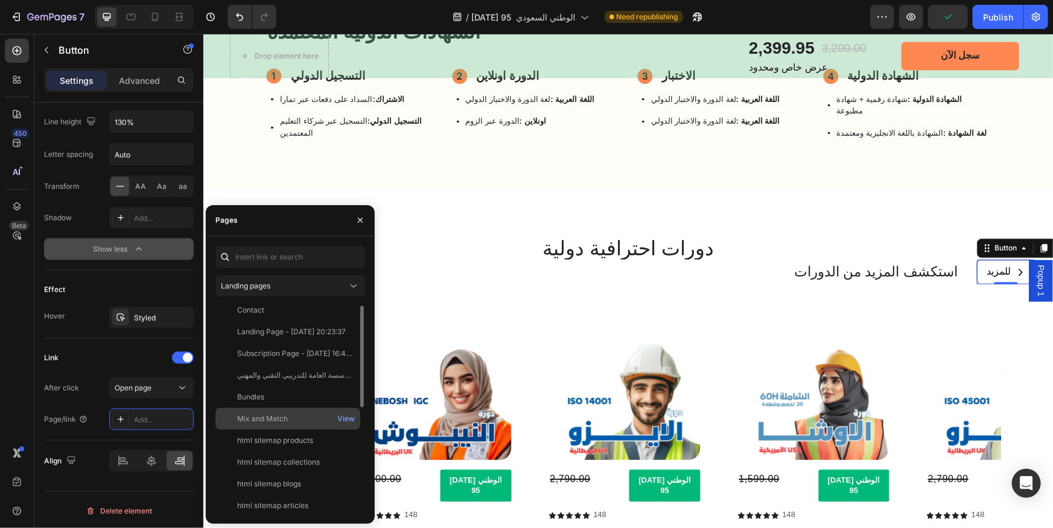
scroll to position [0, 0]
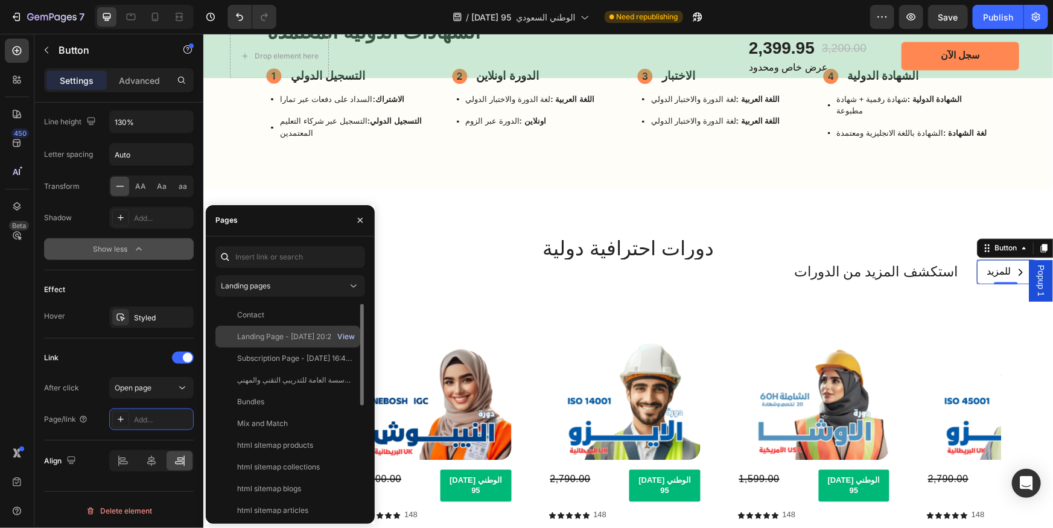
click at [351, 338] on div "View" at bounding box center [346, 336] width 18 height 11
click at [334, 281] on div "Landing pages" at bounding box center [284, 286] width 127 height 11
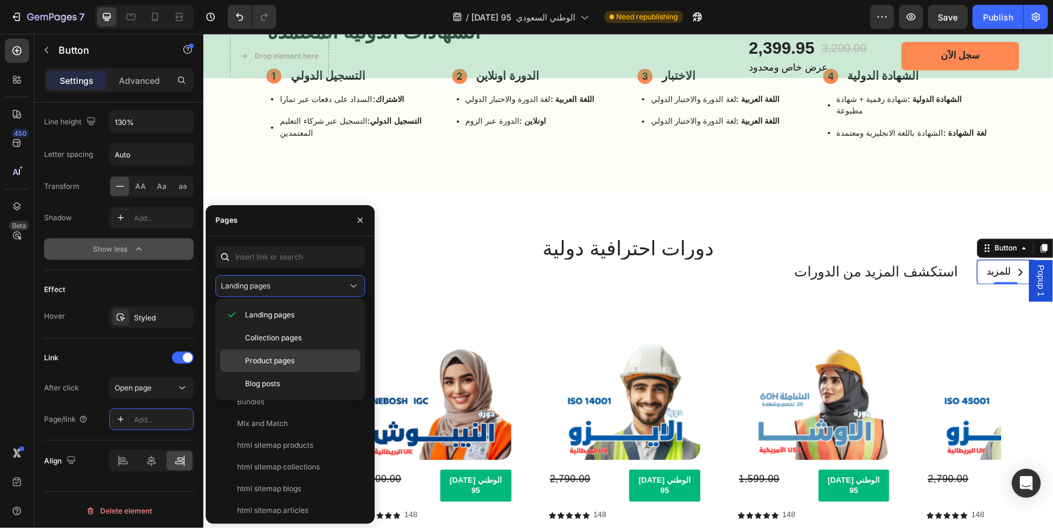
click at [301, 361] on p "Product pages" at bounding box center [300, 360] width 110 height 11
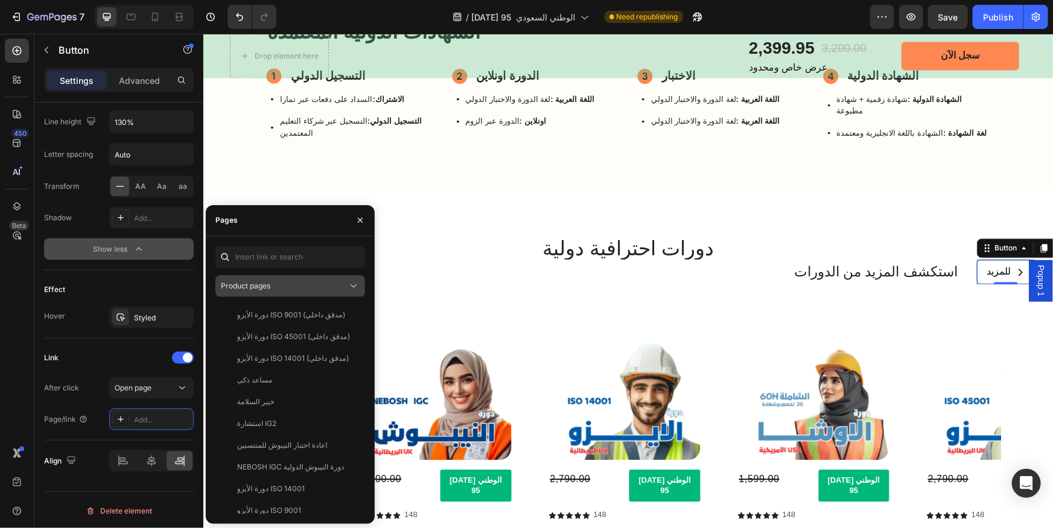
click at [328, 287] on div "Product pages" at bounding box center [284, 286] width 127 height 11
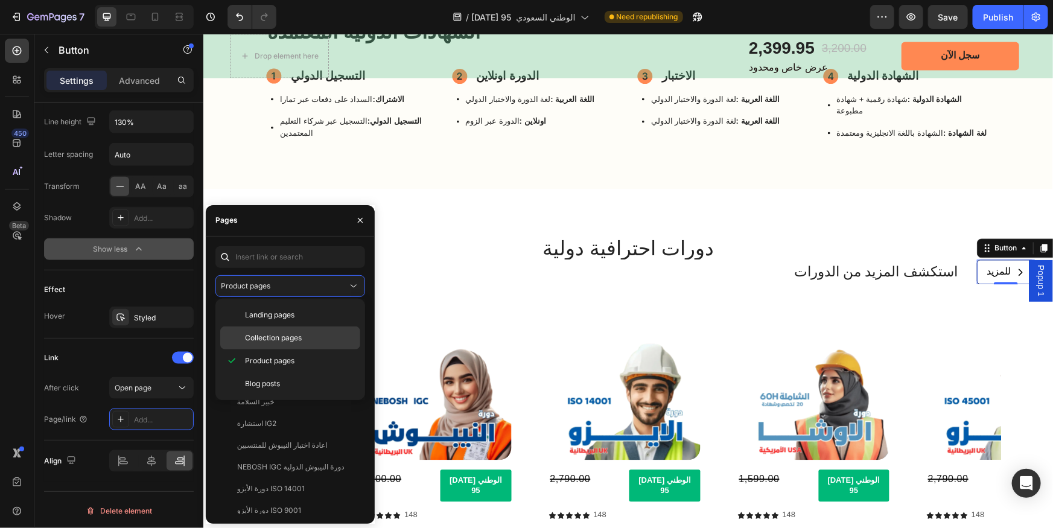
click at [302, 340] on p "Collection pages" at bounding box center [300, 338] width 110 height 11
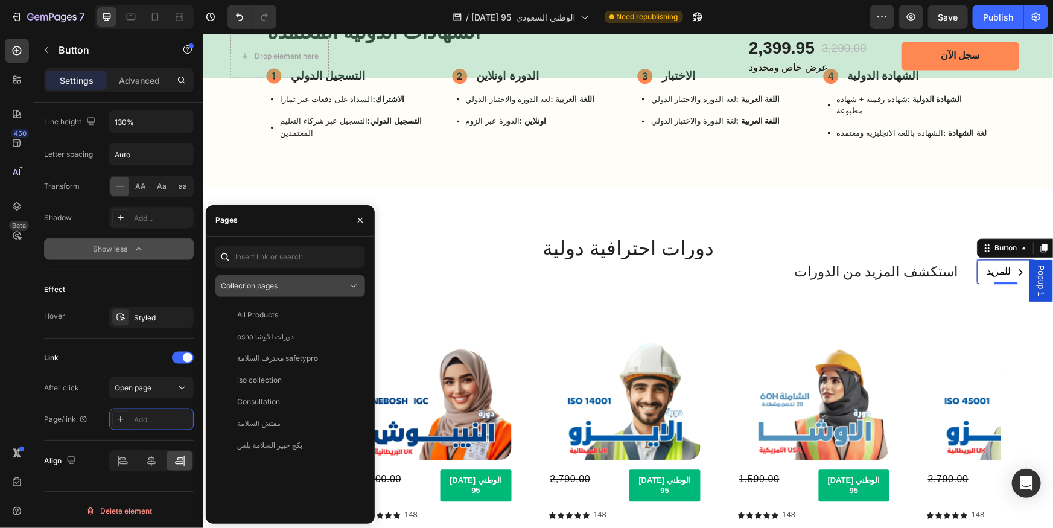
click at [326, 287] on div "Collection pages" at bounding box center [284, 286] width 127 height 11
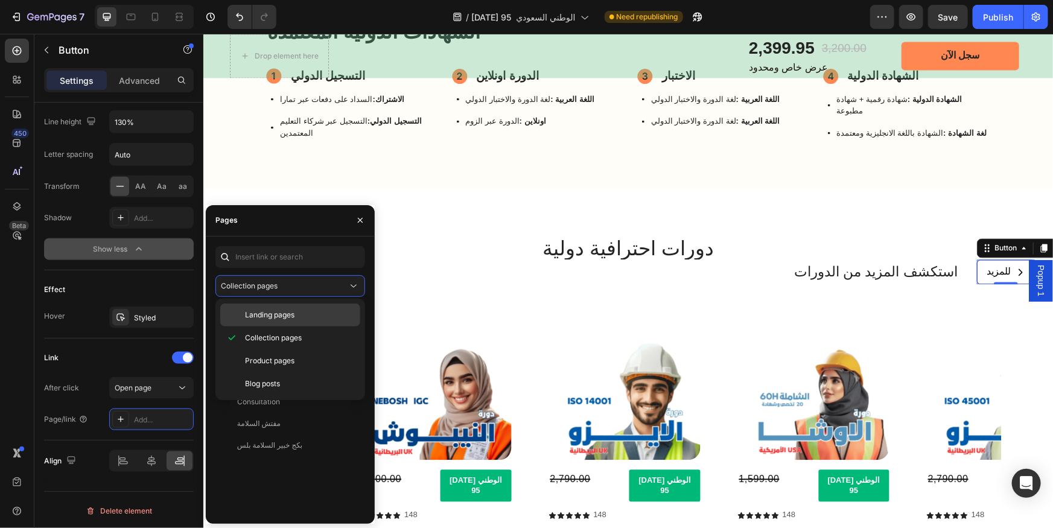
click at [273, 314] on span "Landing pages" at bounding box center [269, 315] width 49 height 11
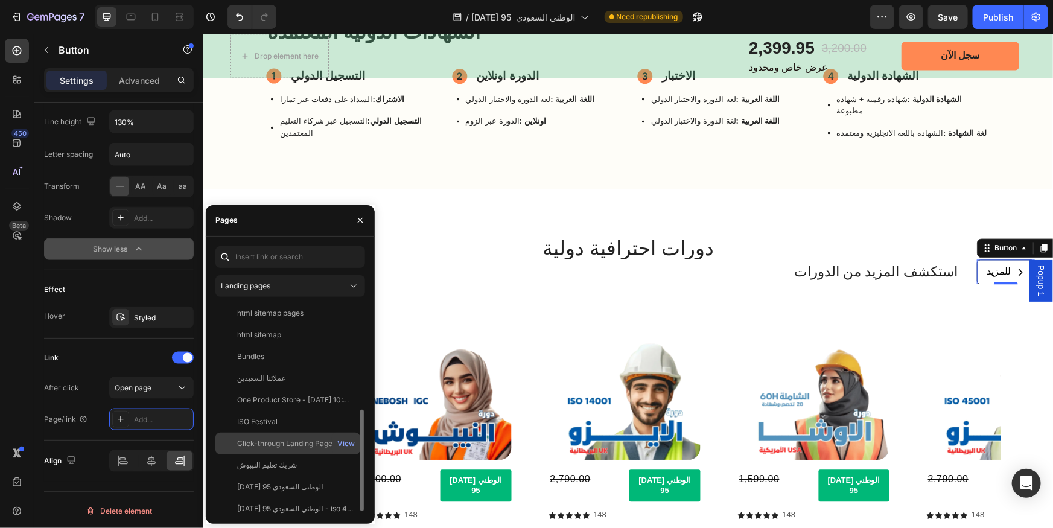
scroll to position [224, 0]
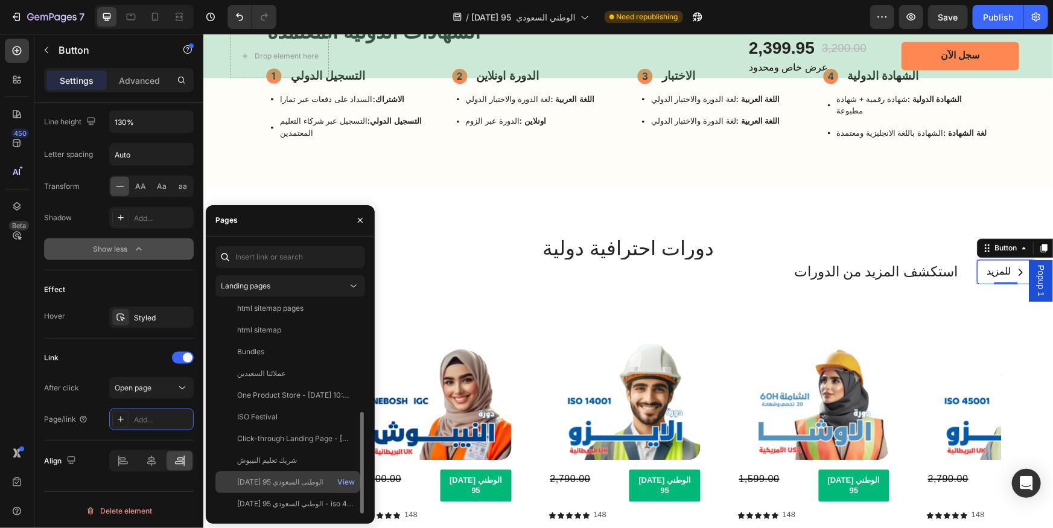
click at [305, 482] on div "اليوم الوطني السعودي 95" at bounding box center [287, 482] width 135 height 11
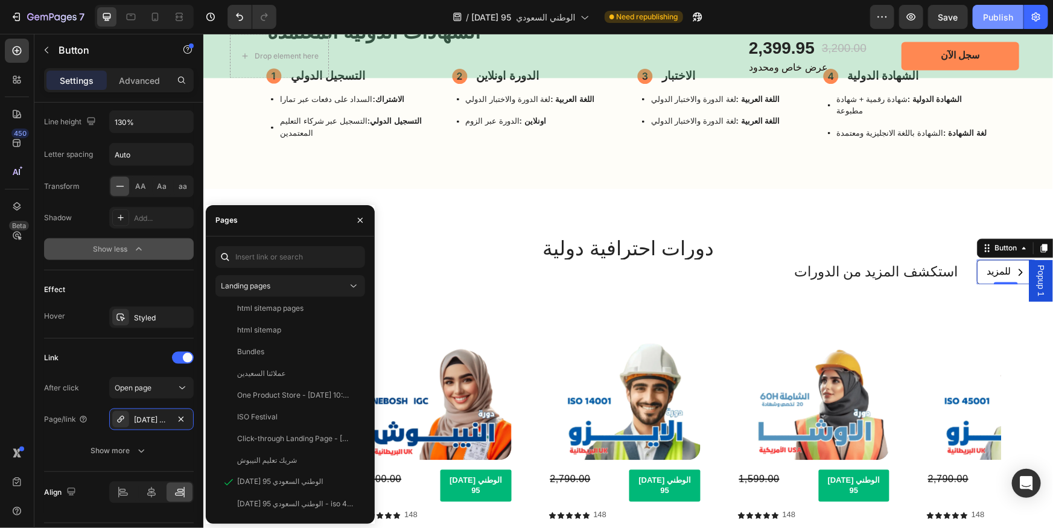
click at [991, 13] on div "Publish" at bounding box center [998, 17] width 30 height 13
